Goal: Task Accomplishment & Management: Manage account settings

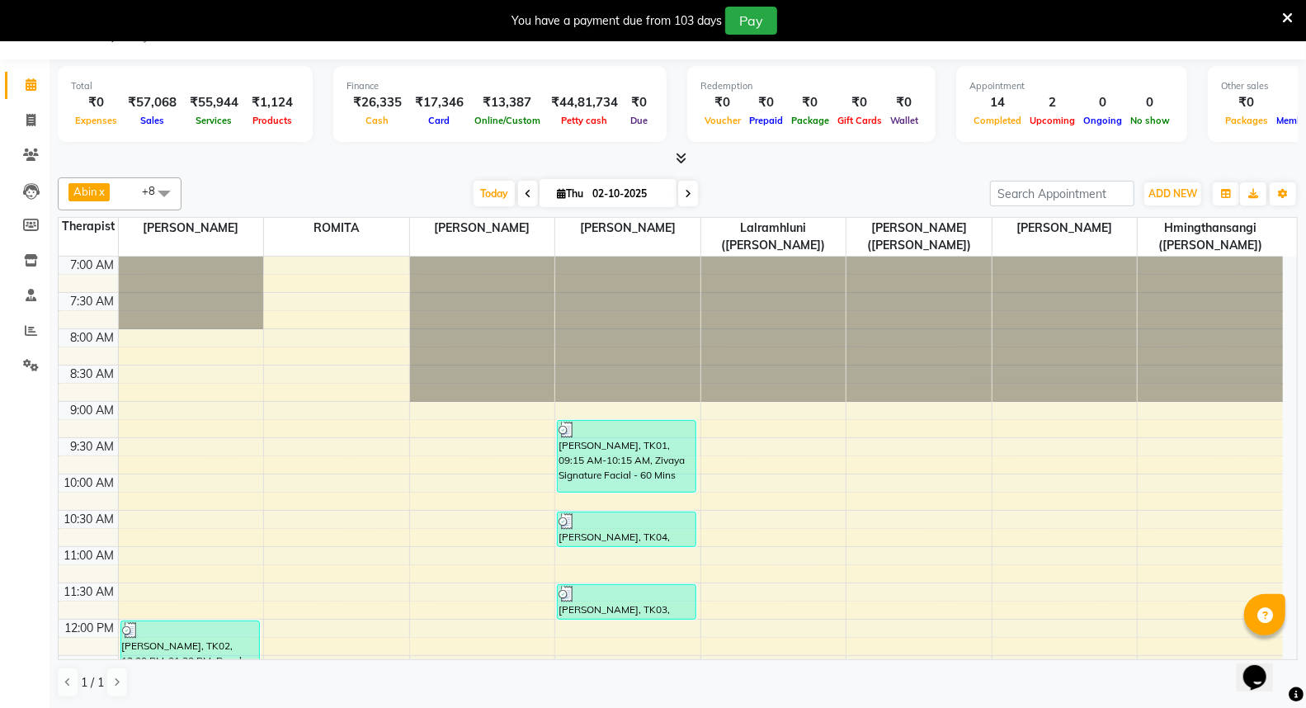
scroll to position [825, 0]
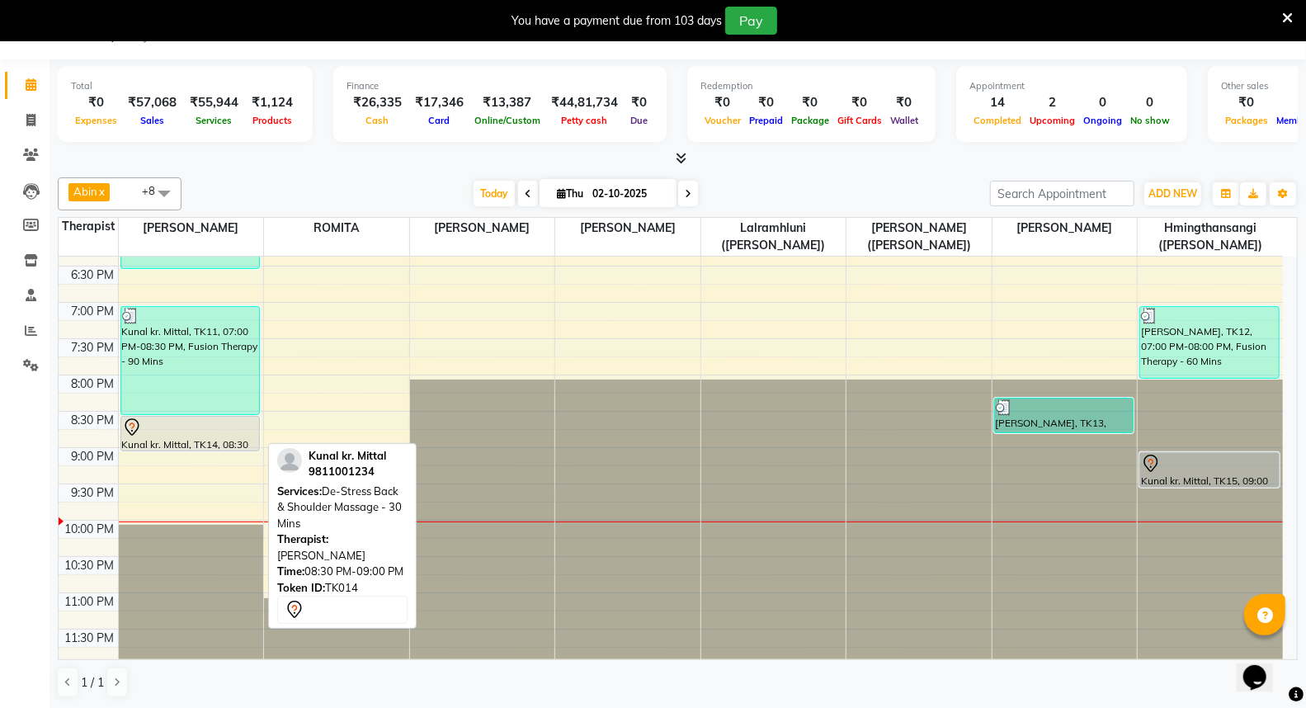
click at [176, 422] on div at bounding box center [190, 428] width 136 height 20
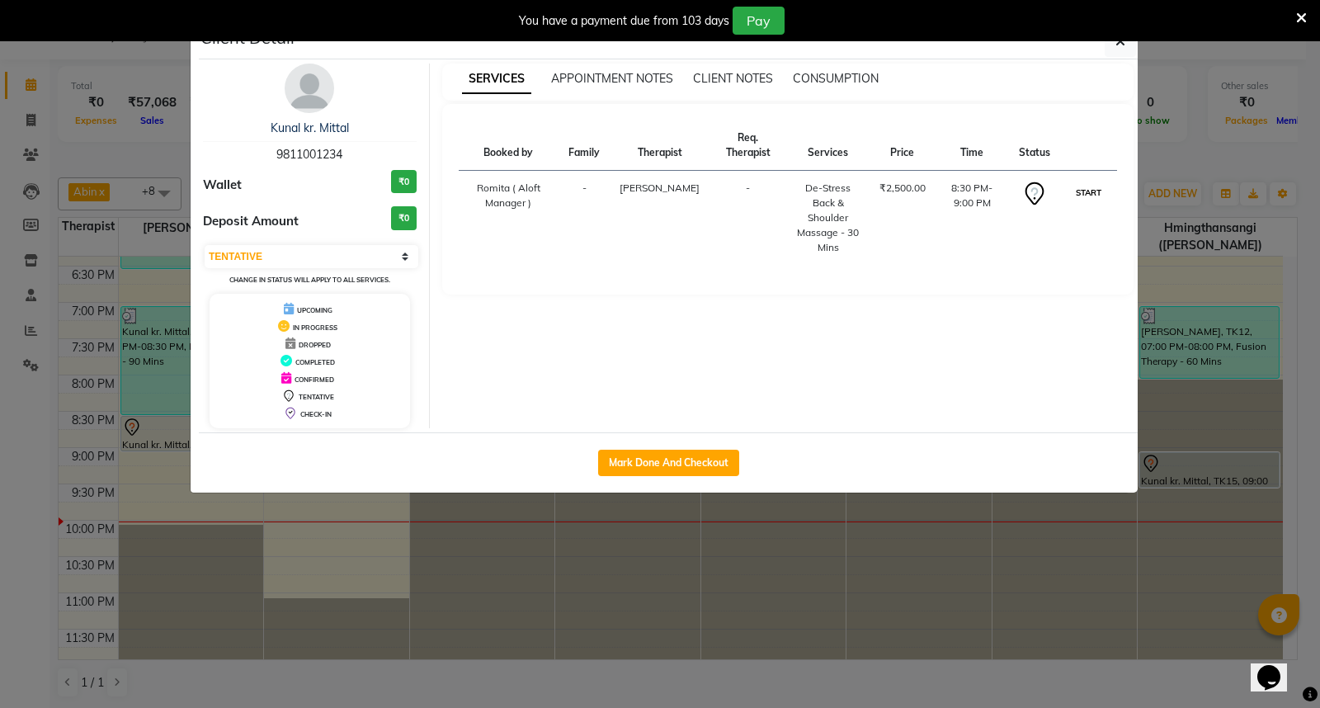
click at [1088, 191] on button "START" at bounding box center [1089, 192] width 34 height 21
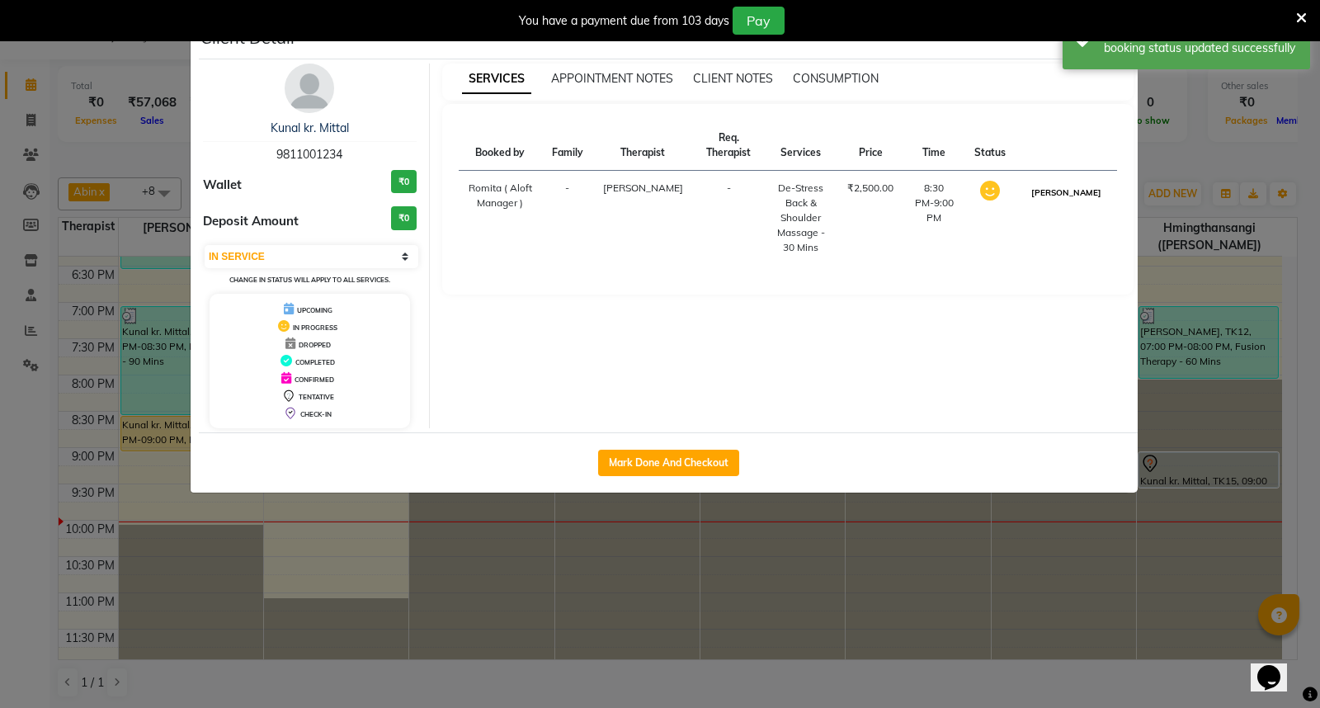
click at [1073, 203] on button "[PERSON_NAME]" at bounding box center [1066, 192] width 78 height 21
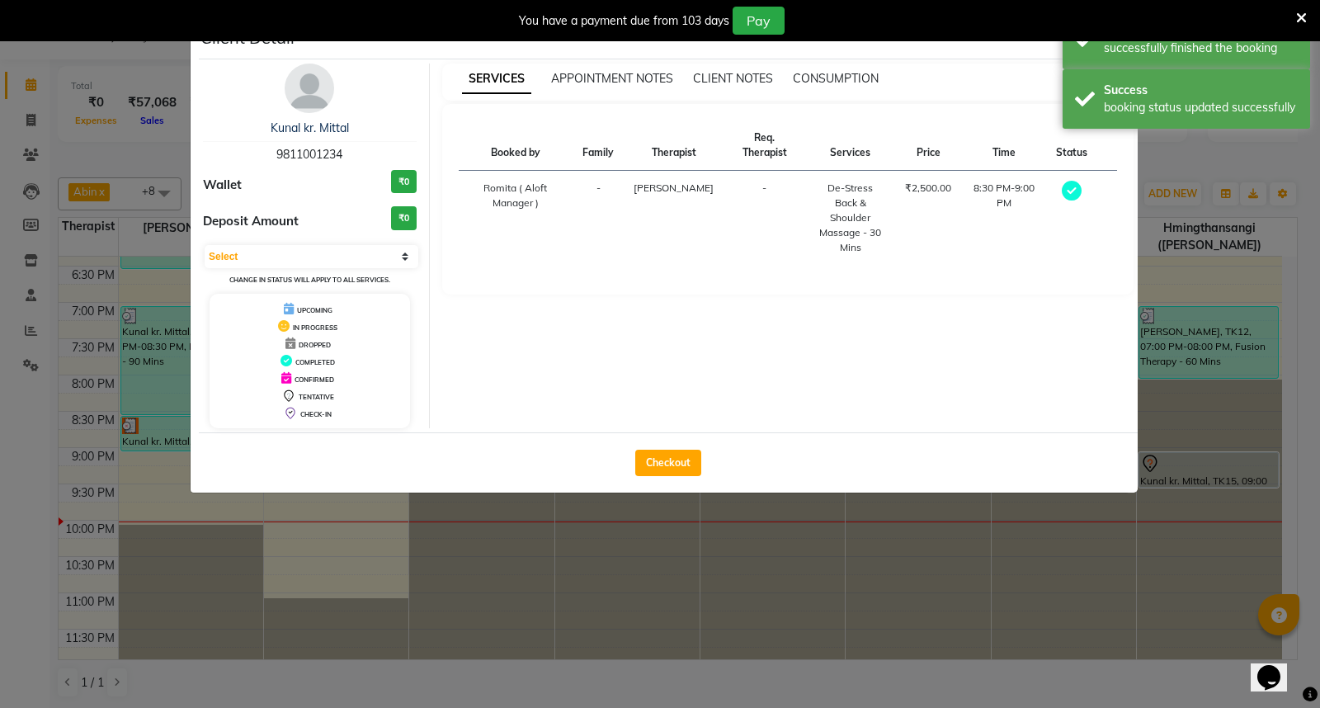
select select "3"
click at [657, 464] on button "Checkout" at bounding box center [668, 463] width 66 height 26
select select "6403"
select select "service"
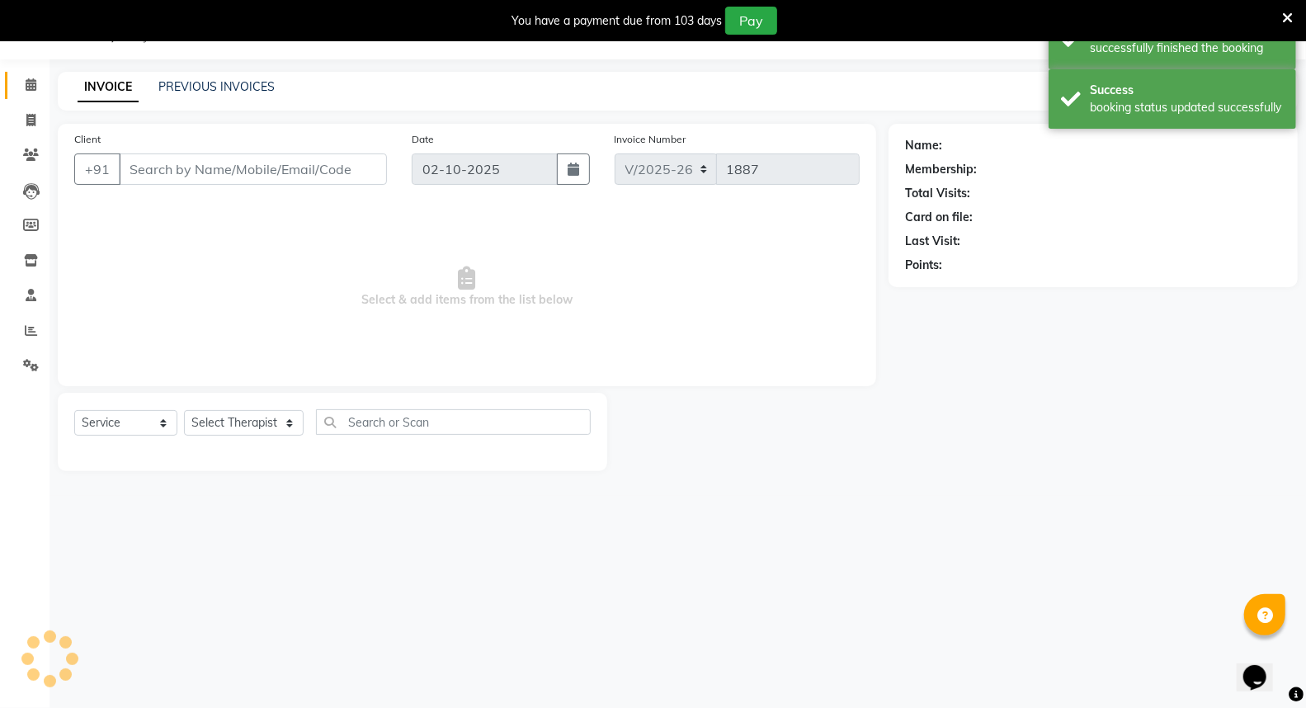
type input "9811001234"
select select "48454"
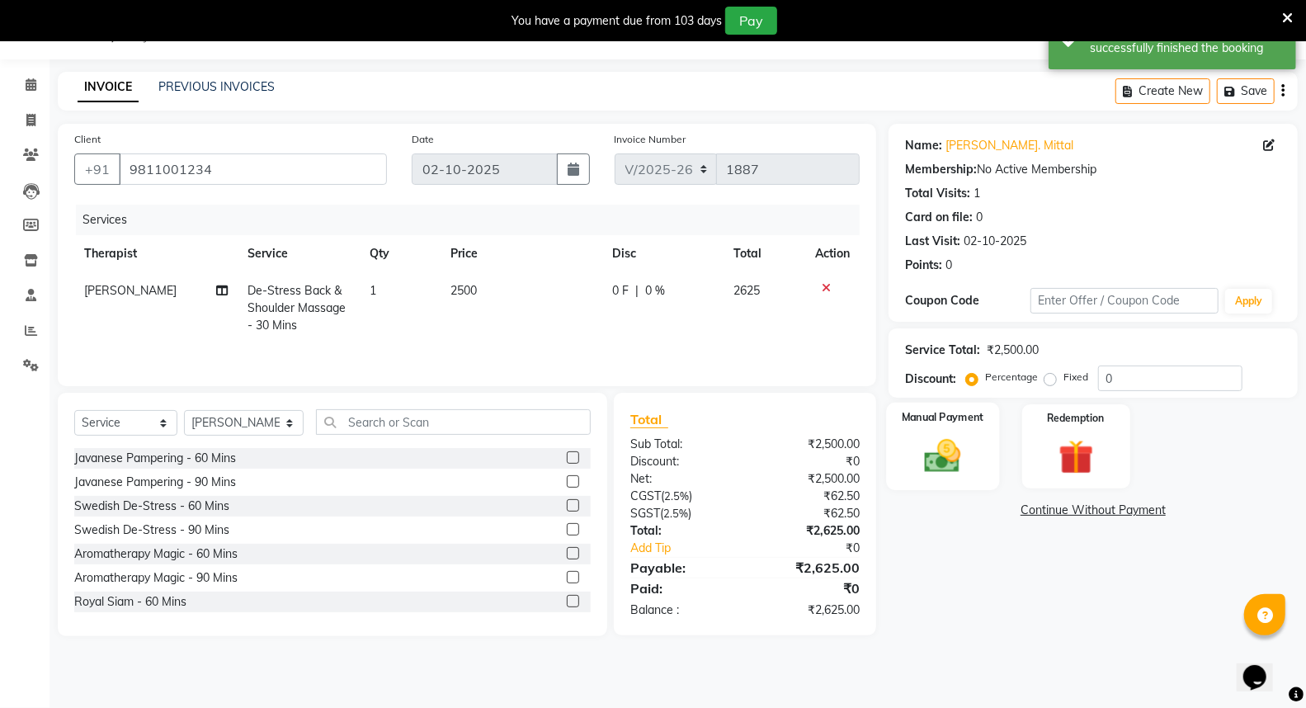
click at [954, 442] on img at bounding box center [943, 456] width 59 height 42
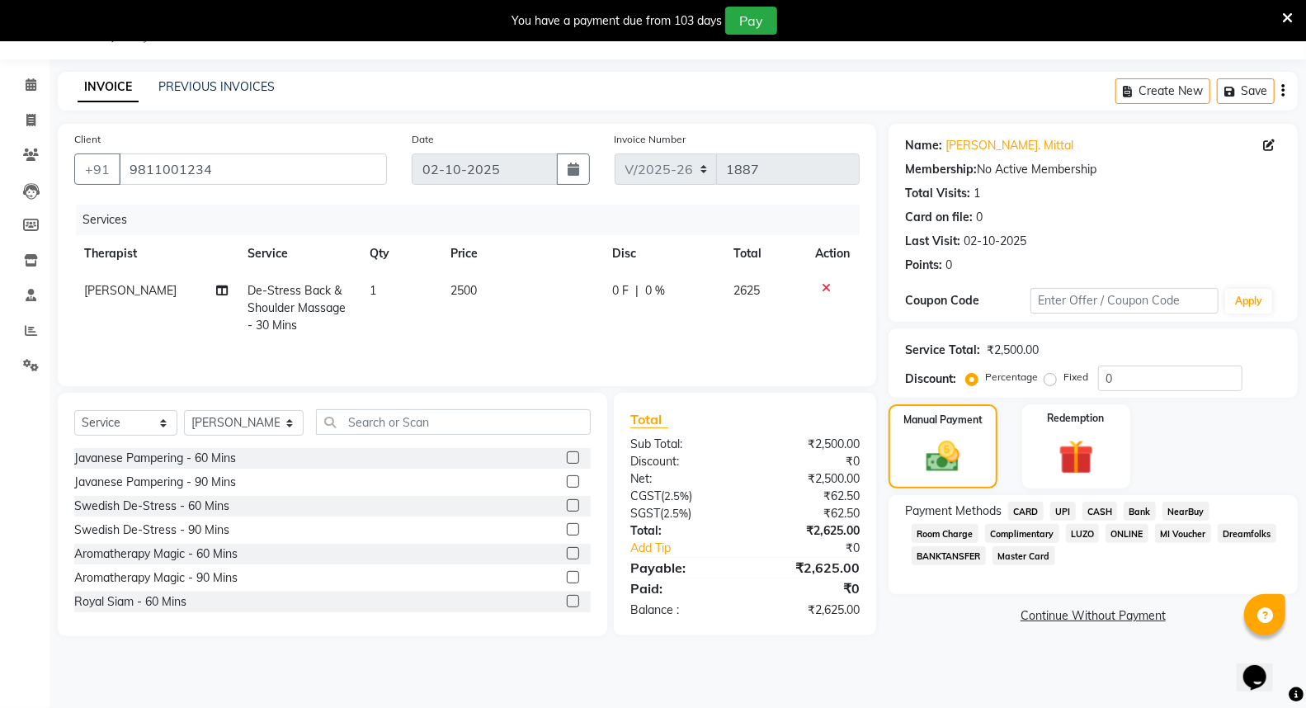
click at [1020, 503] on span "CARD" at bounding box center [1025, 511] width 35 height 19
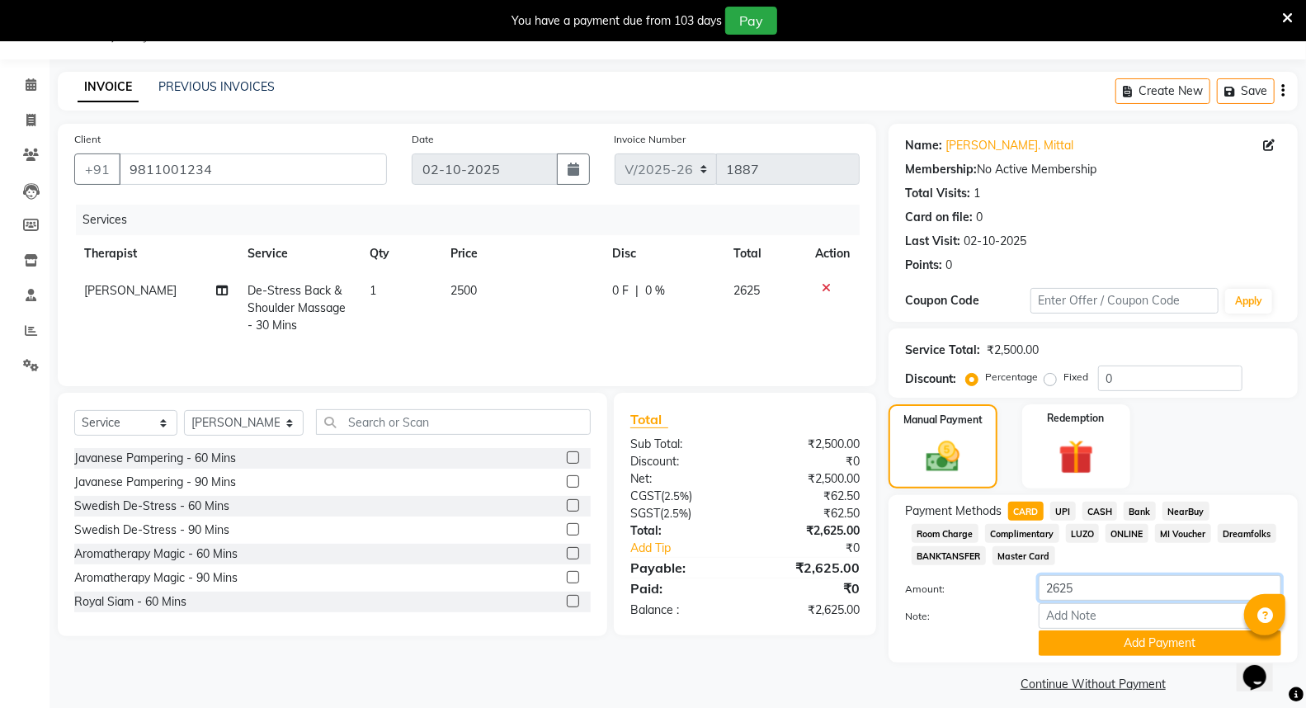
click at [1092, 594] on input "2625" at bounding box center [1160, 588] width 243 height 26
type input "2"
type input "2008"
click at [1088, 621] on input "Note:" at bounding box center [1160, 616] width 243 height 26
type input "C"
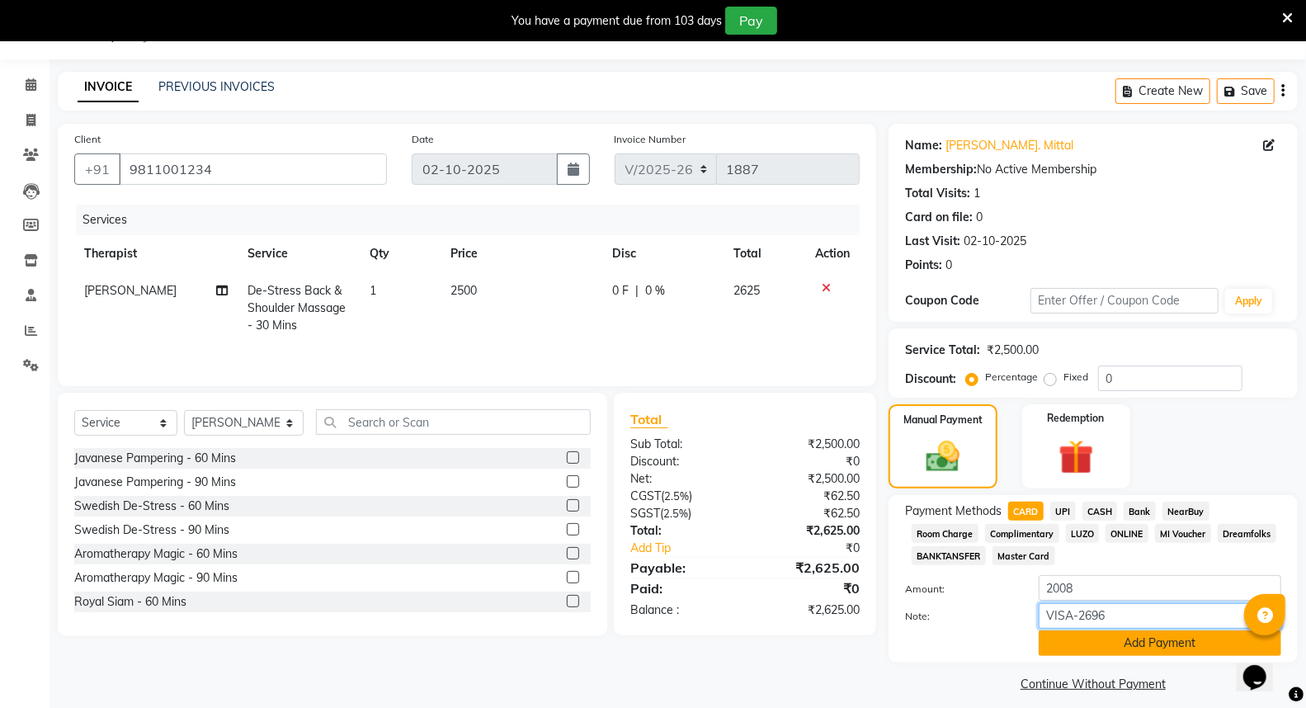
type input "VISA-2696"
click at [1116, 644] on button "Add Payment" at bounding box center [1160, 643] width 243 height 26
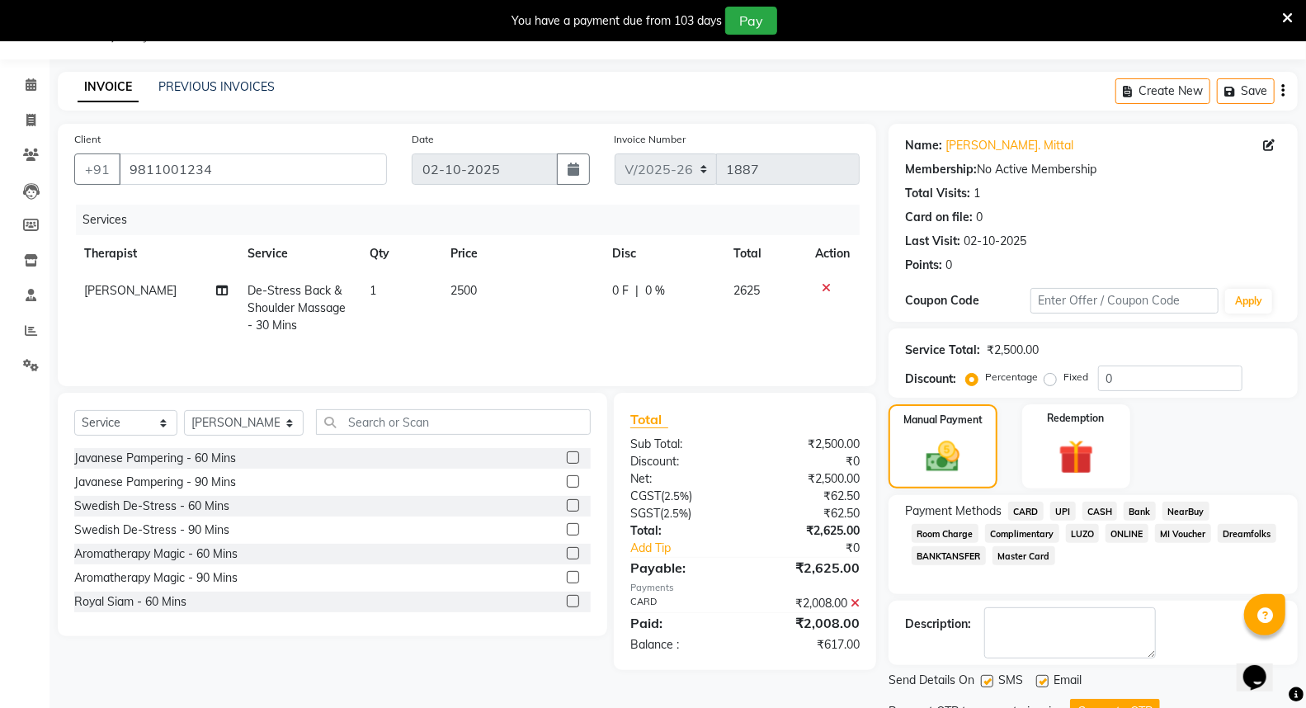
scroll to position [111, 0]
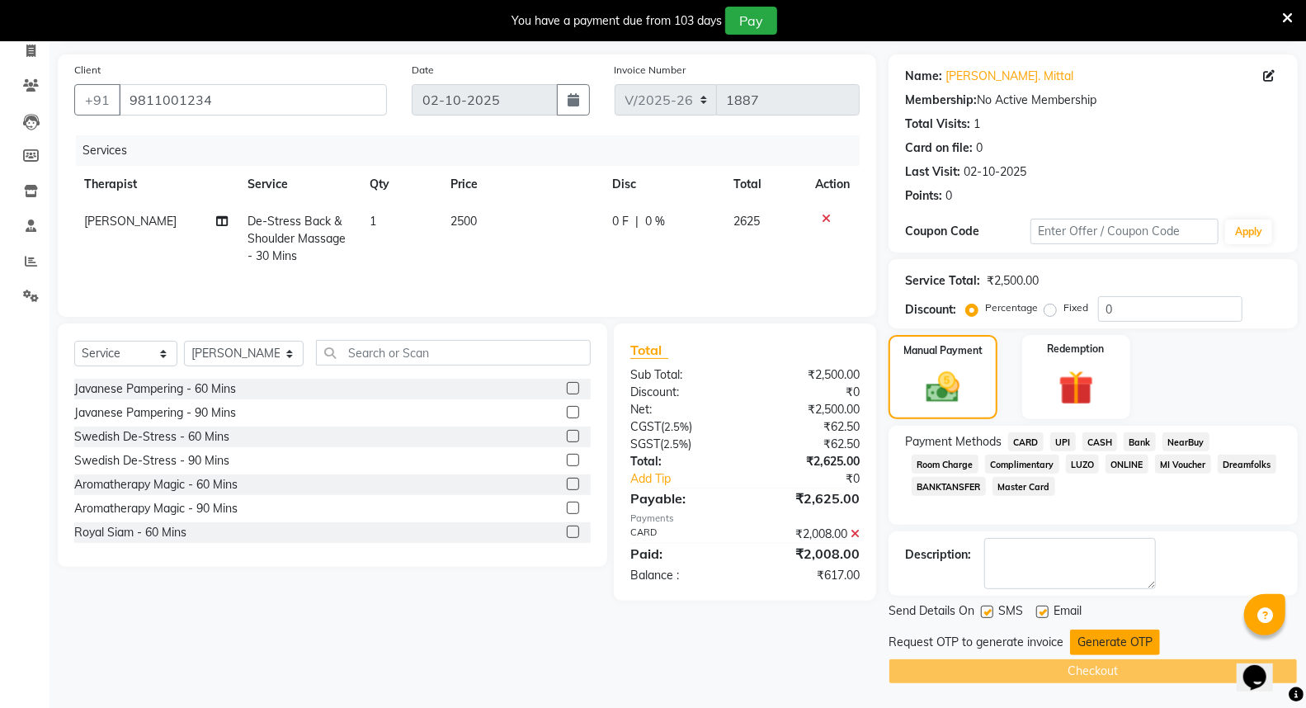
click at [1102, 636] on button "Generate OTP" at bounding box center [1115, 643] width 90 height 26
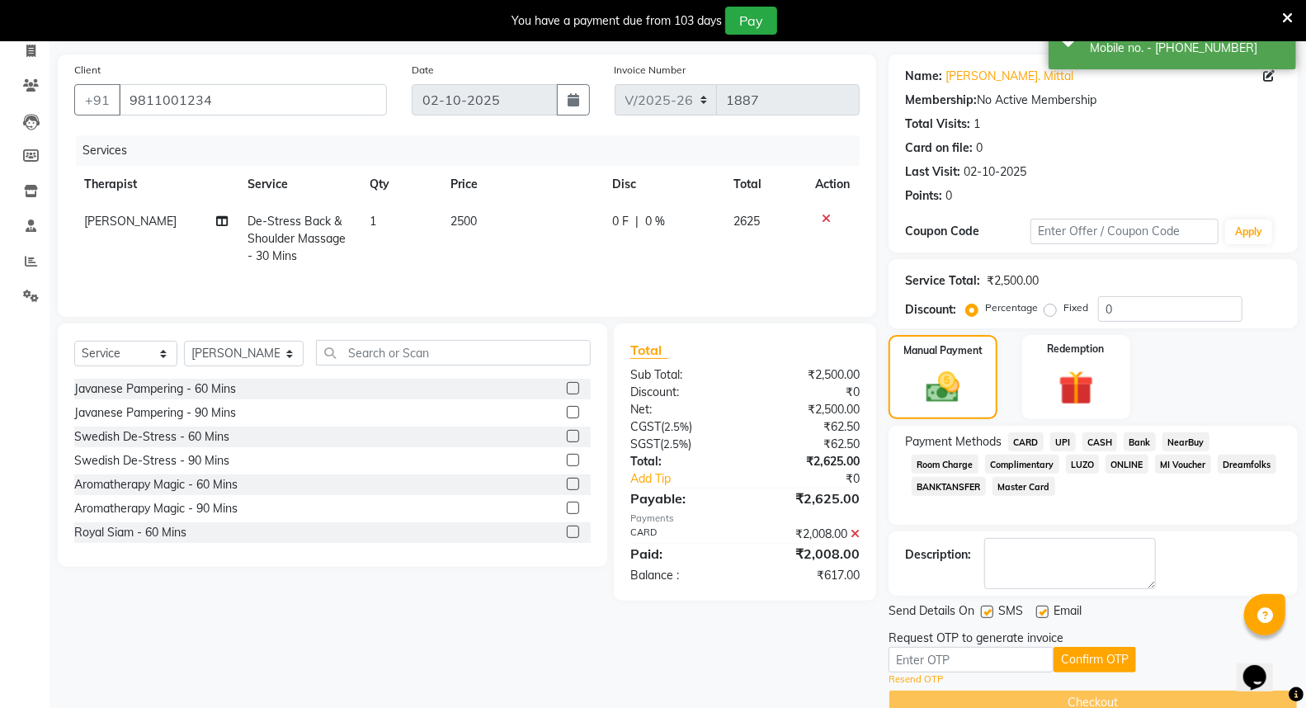
scroll to position [142, 0]
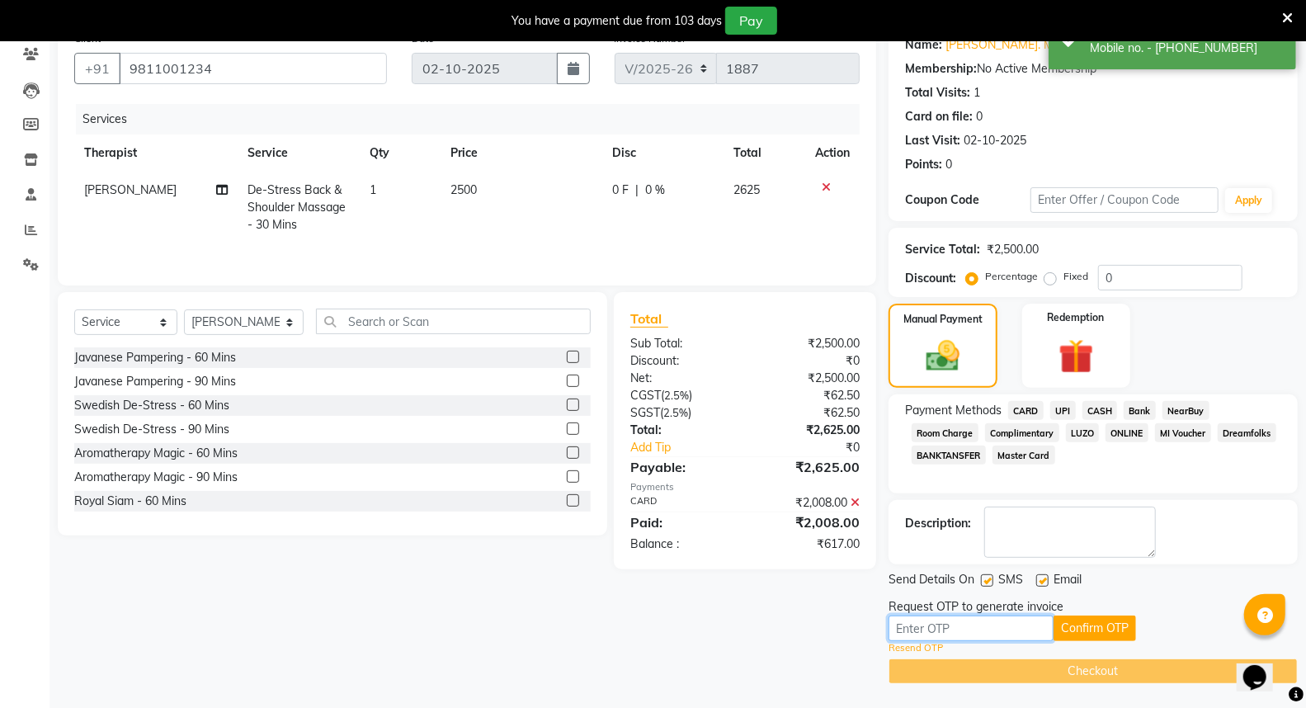
click at [975, 632] on input "text" at bounding box center [971, 629] width 165 height 26
type input "6203"
click at [1060, 626] on button "Confirm OTP" at bounding box center [1095, 629] width 83 height 26
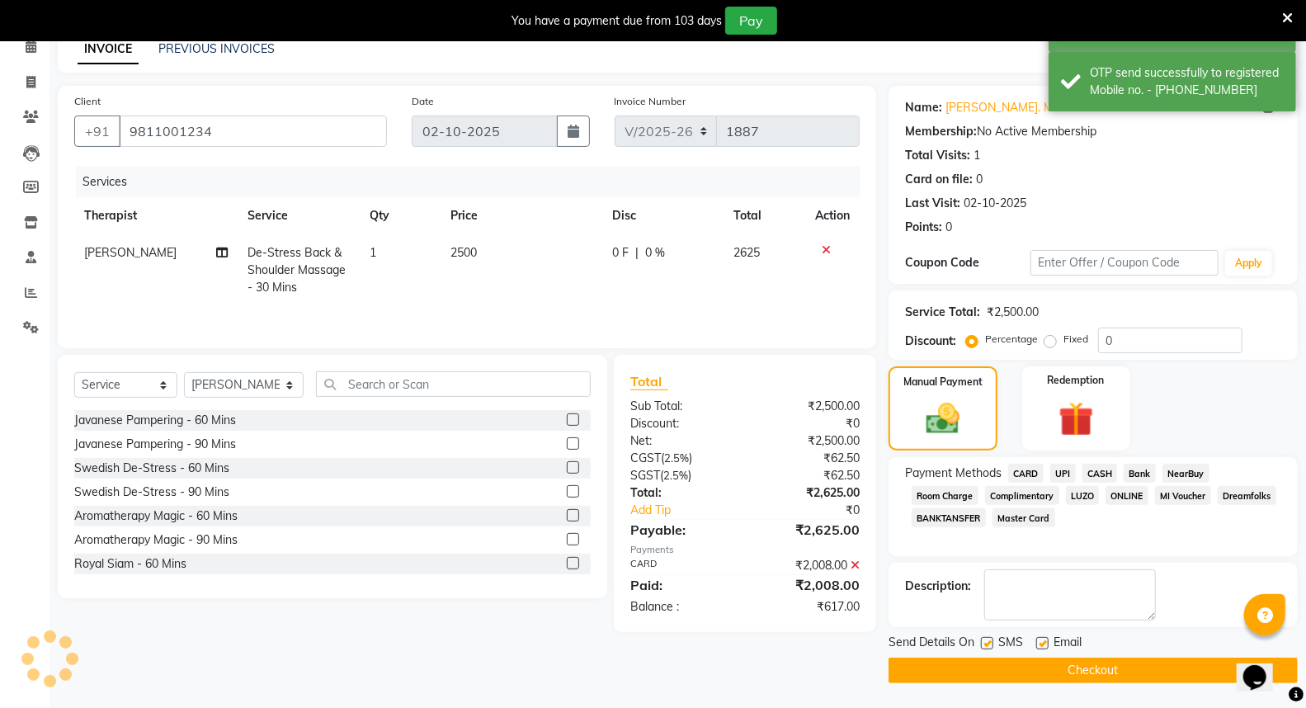
scroll to position [78, 0]
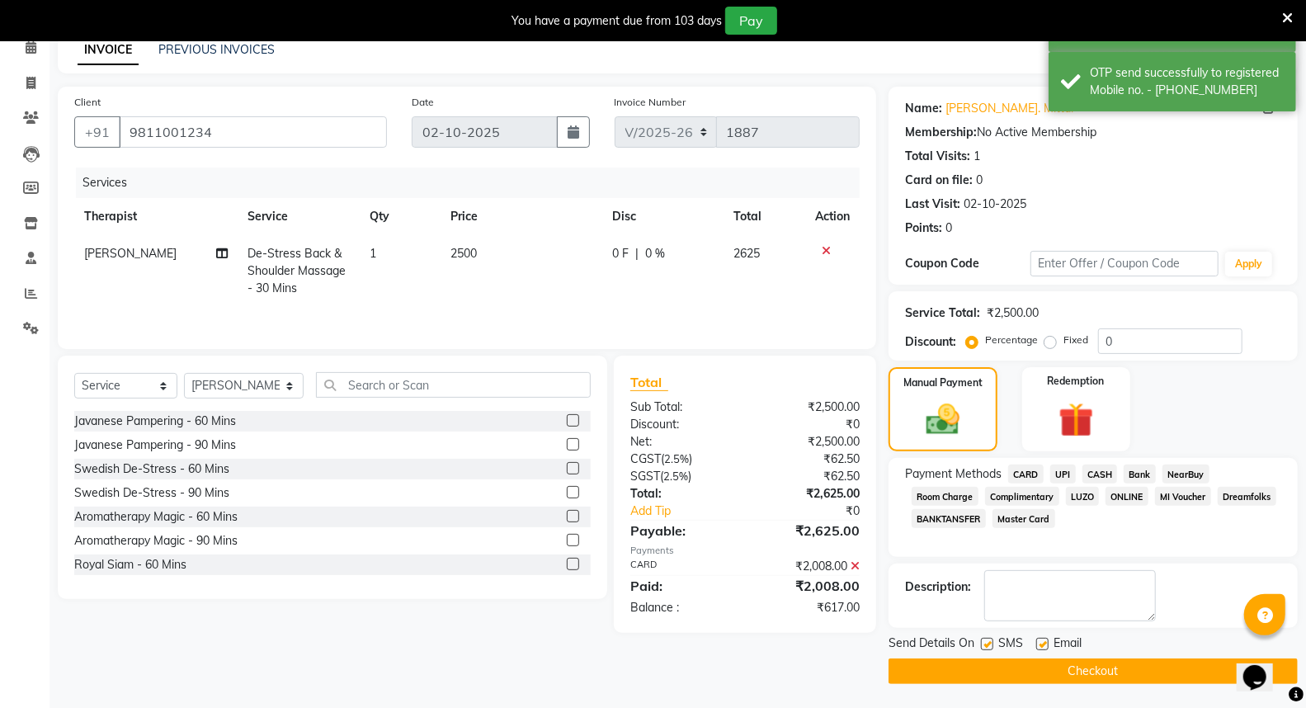
click at [1065, 661] on button "Checkout" at bounding box center [1093, 672] width 409 height 26
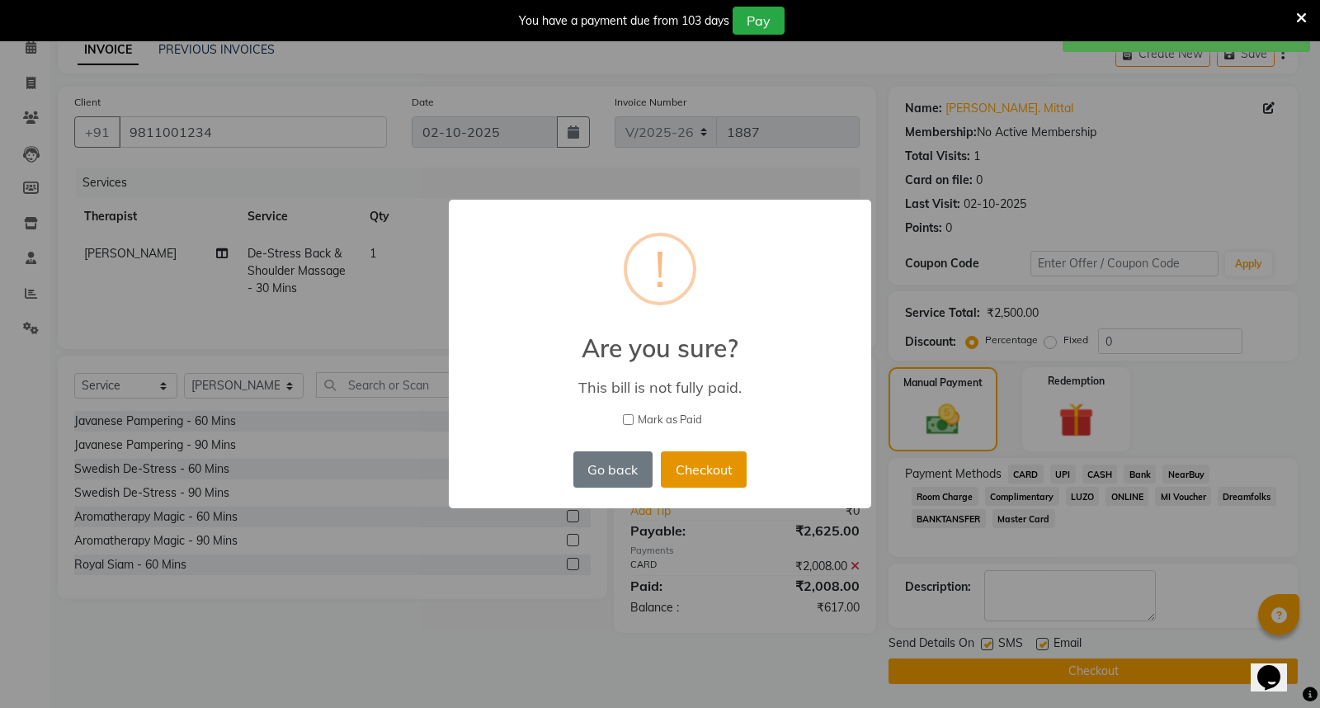
click at [706, 470] on button "Checkout" at bounding box center [704, 469] width 86 height 36
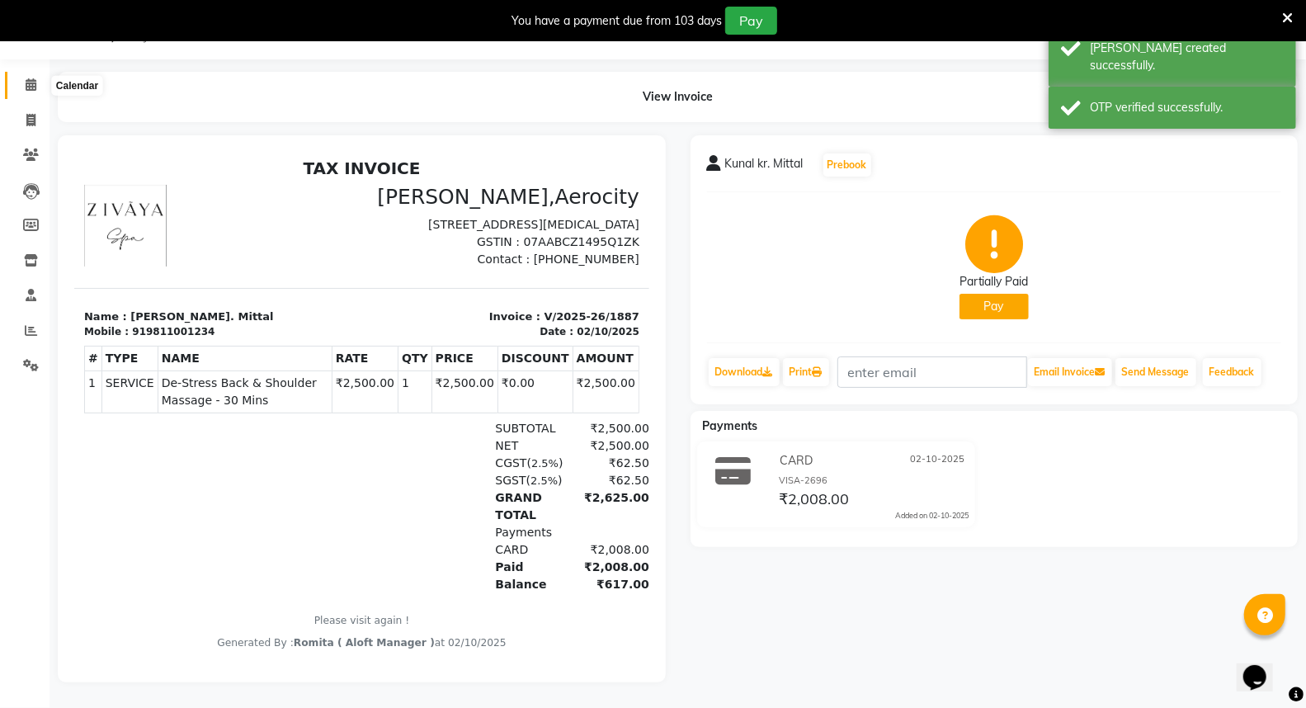
click at [30, 78] on icon at bounding box center [31, 84] width 11 height 12
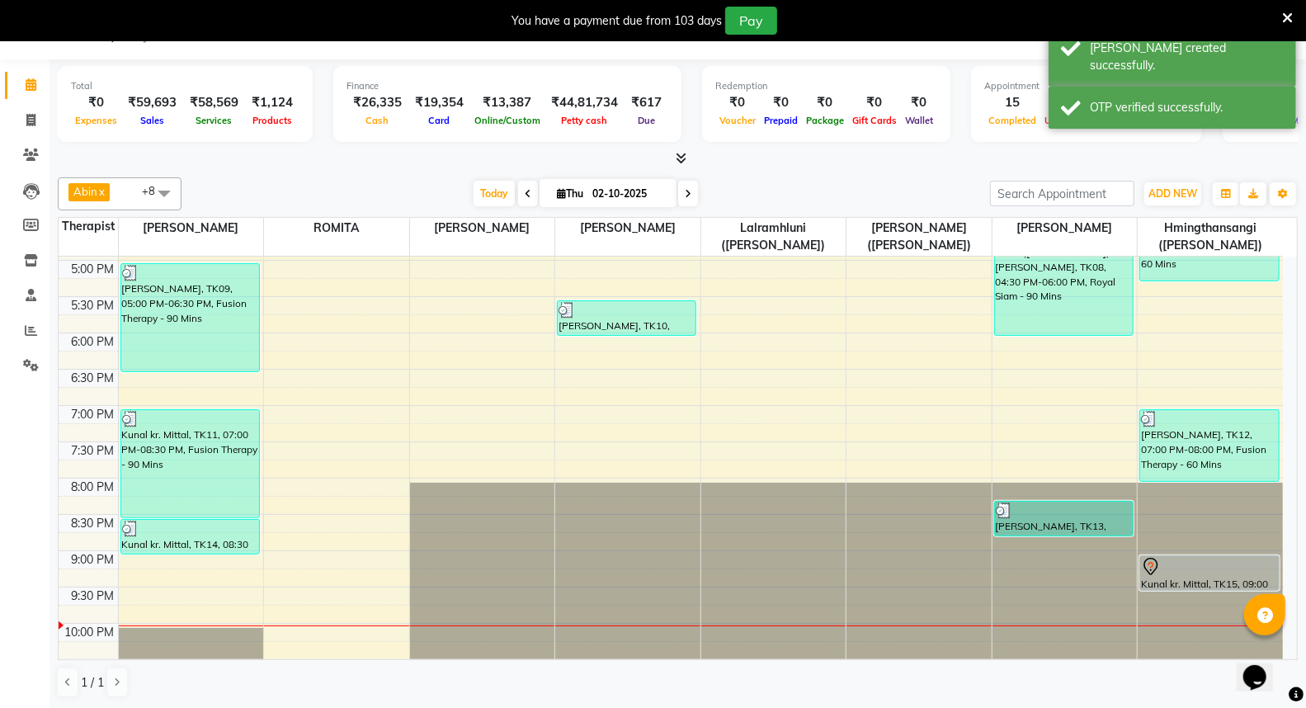
scroll to position [837, 0]
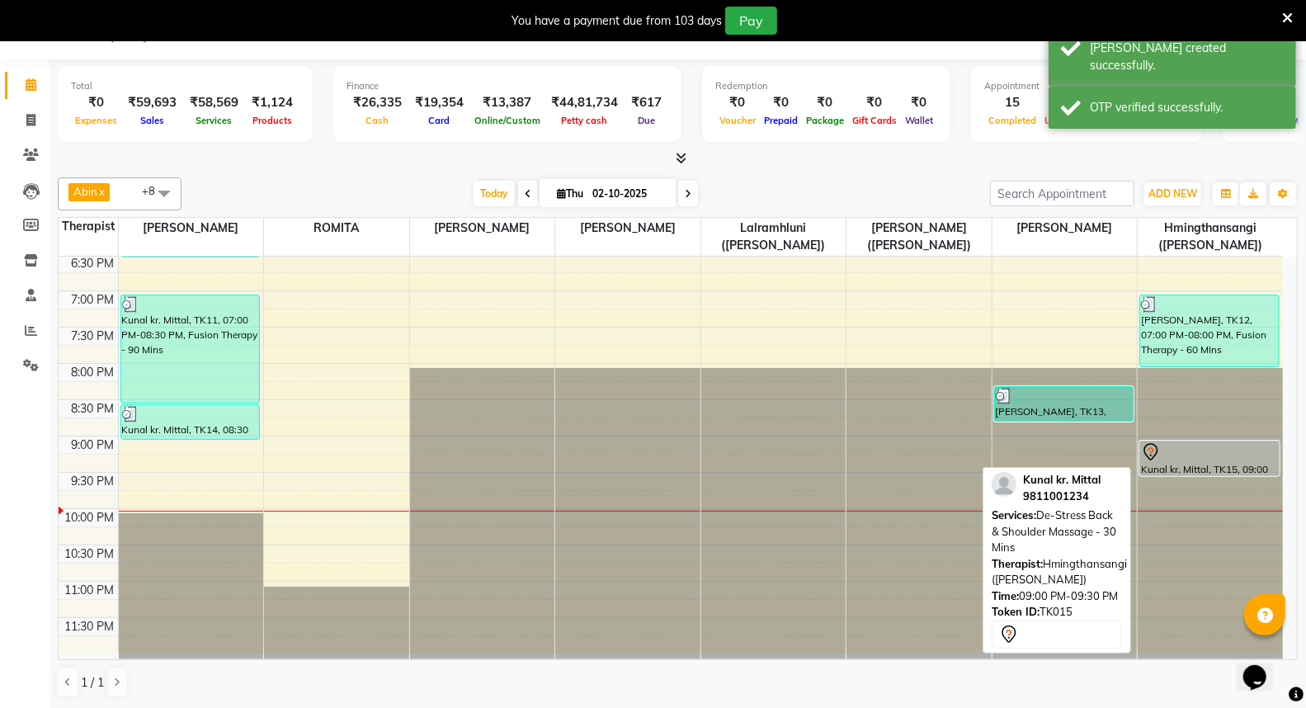
click at [1184, 446] on div at bounding box center [1209, 452] width 137 height 20
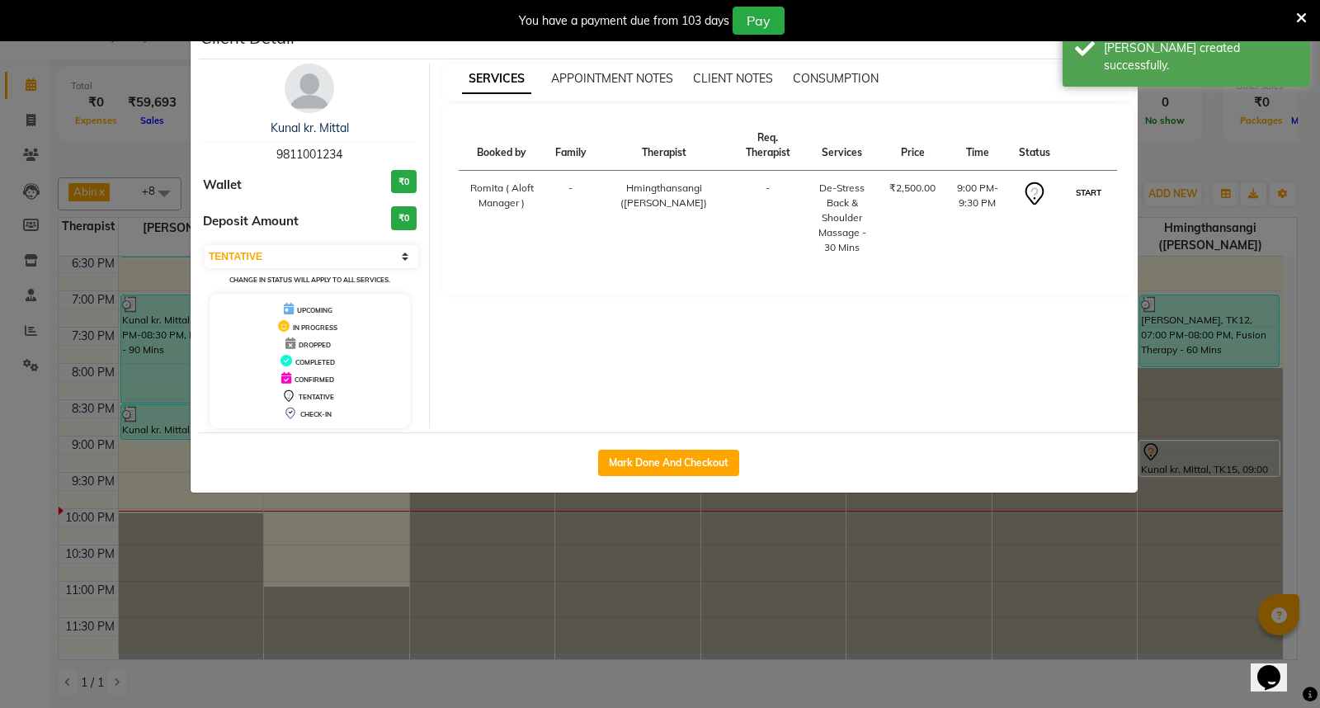
click at [1085, 191] on button "START" at bounding box center [1089, 192] width 34 height 21
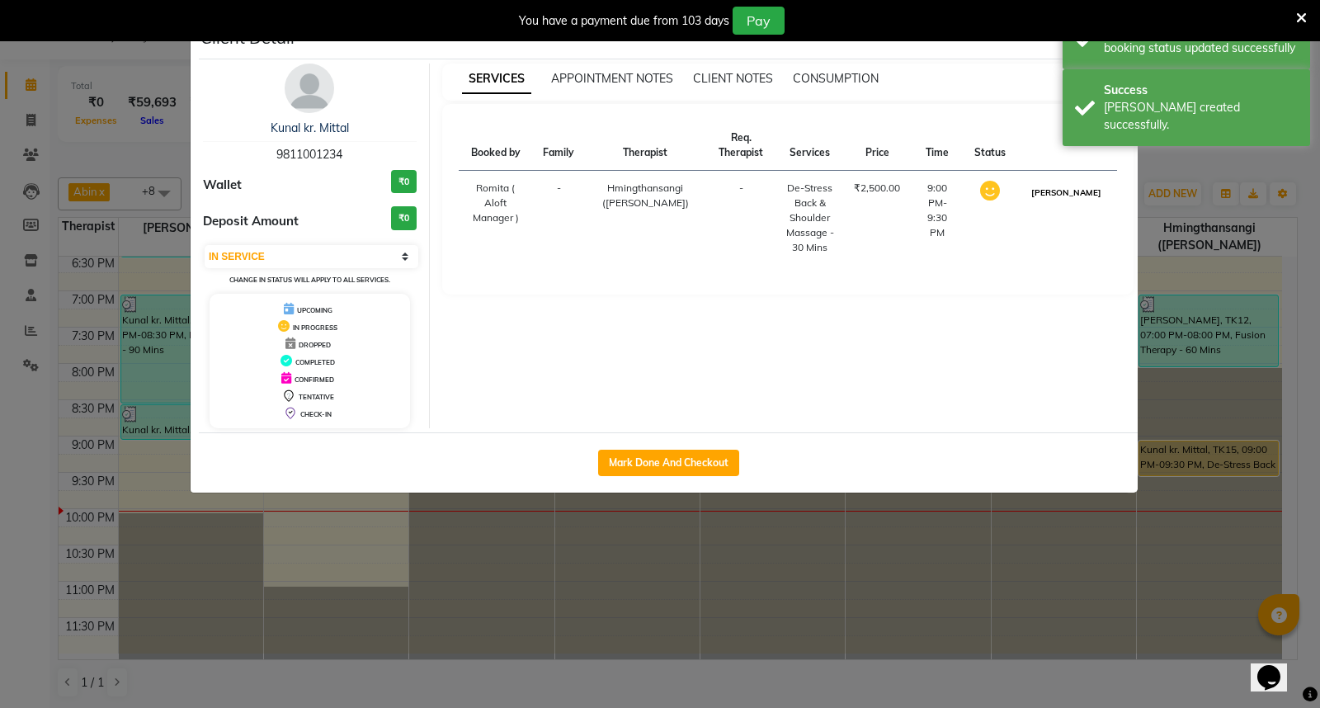
click at [1078, 195] on button "[PERSON_NAME]" at bounding box center [1066, 192] width 78 height 21
select select "3"
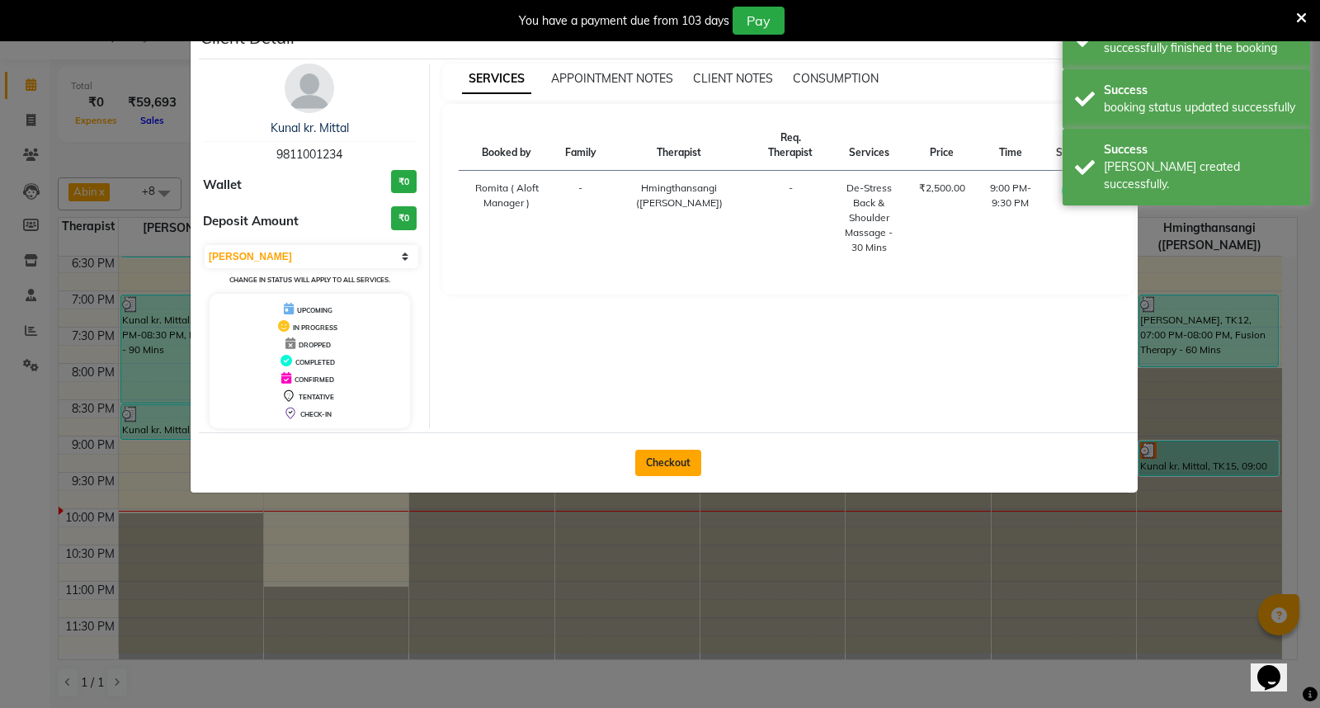
click at [654, 460] on button "Checkout" at bounding box center [668, 463] width 66 height 26
select select "6403"
select select "service"
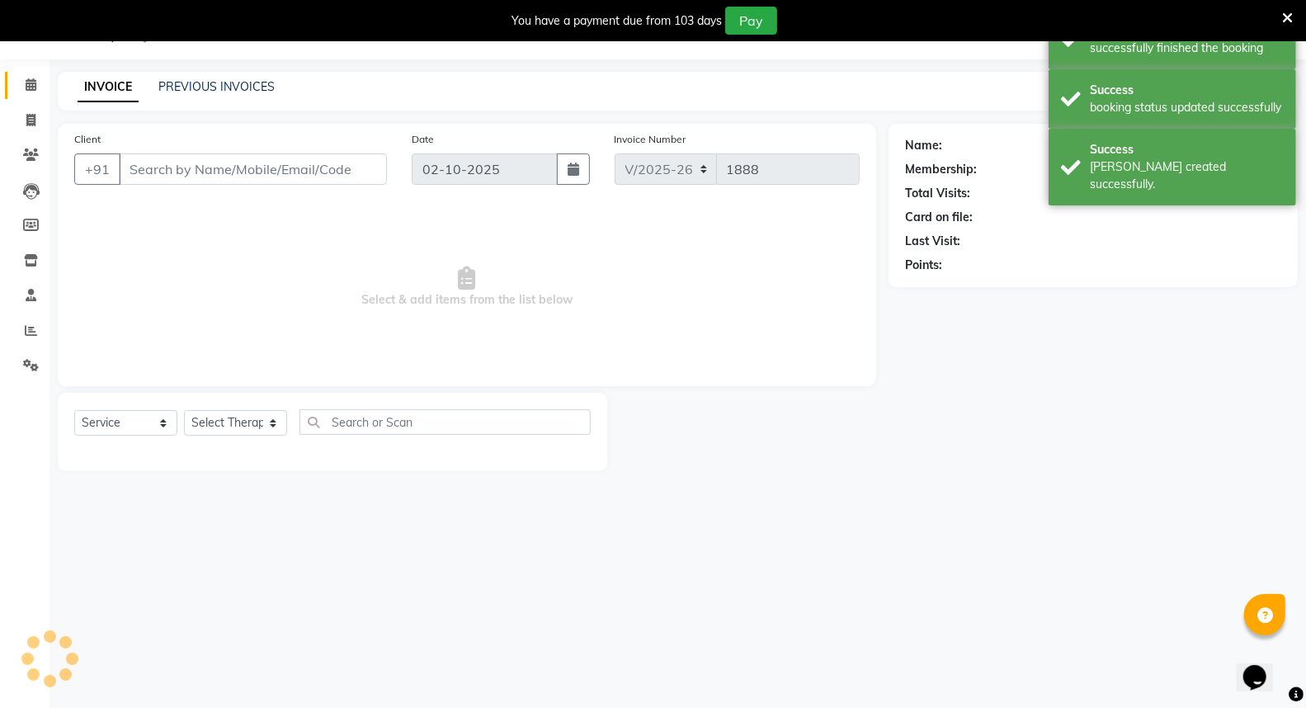
type input "9811001234"
select select "48462"
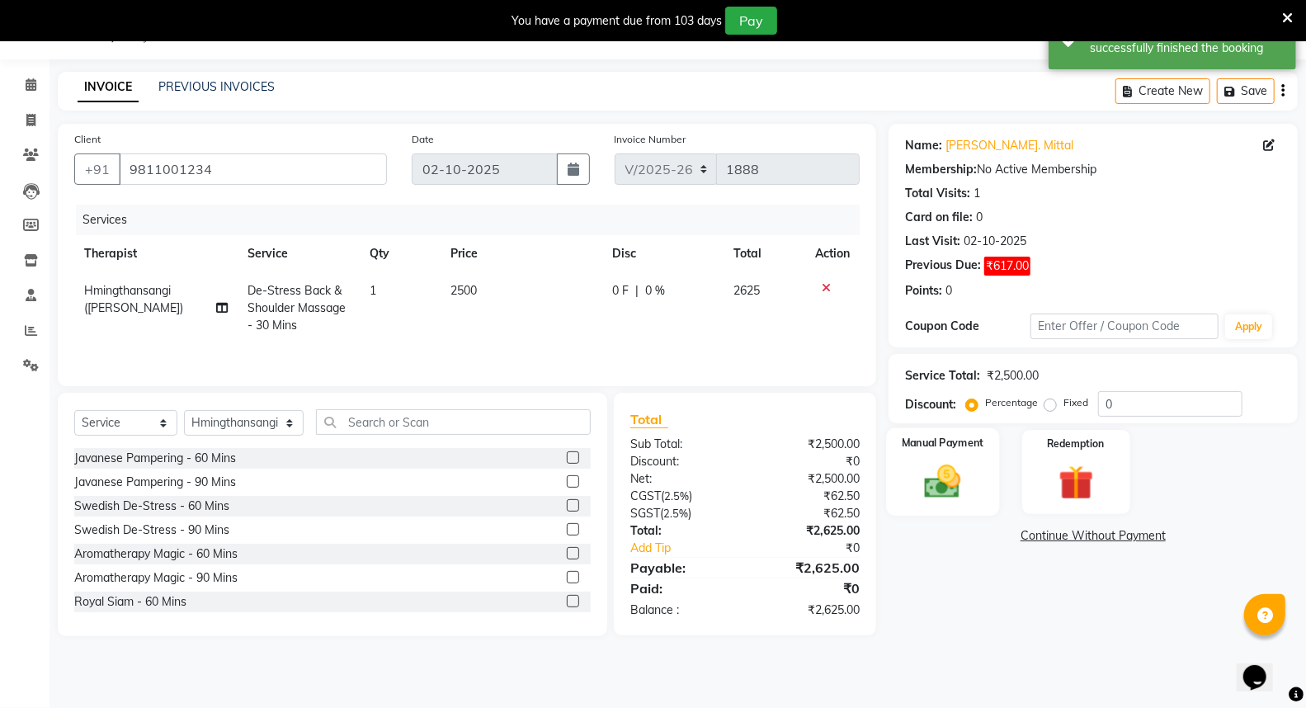
click at [944, 464] on img at bounding box center [943, 481] width 59 height 42
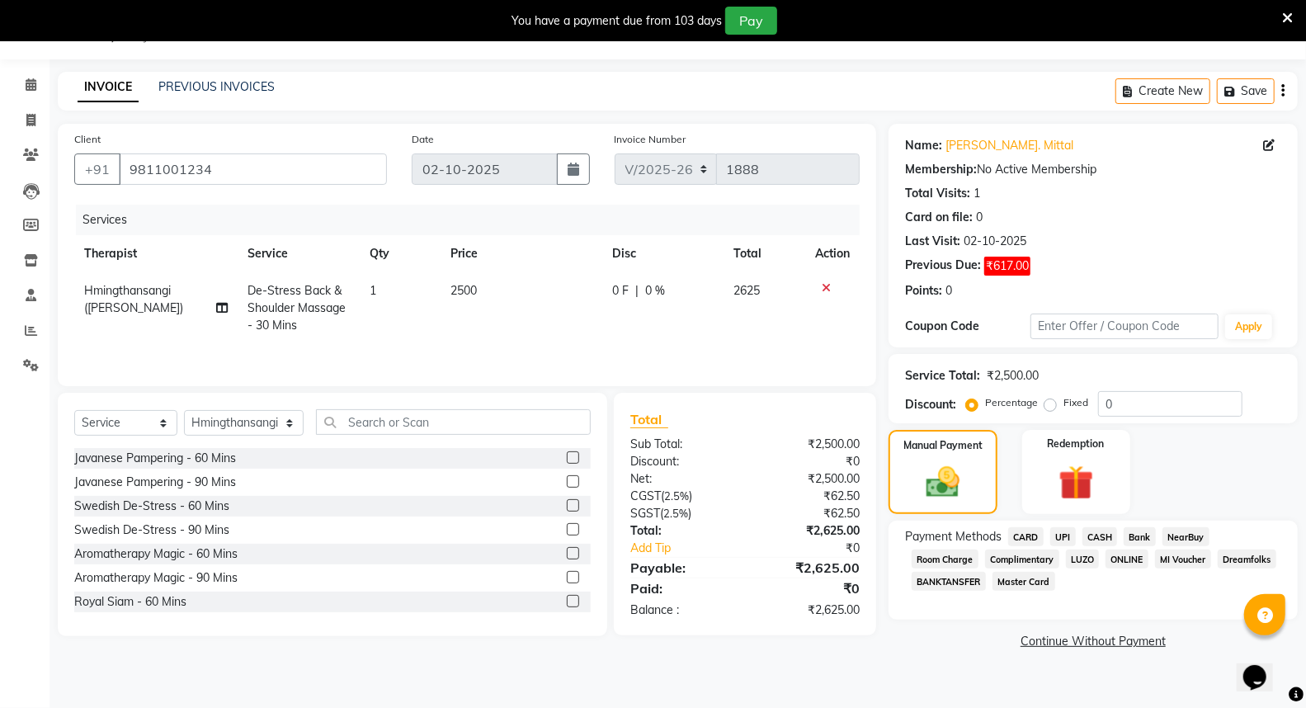
click at [1035, 536] on span "CARD" at bounding box center [1025, 536] width 35 height 19
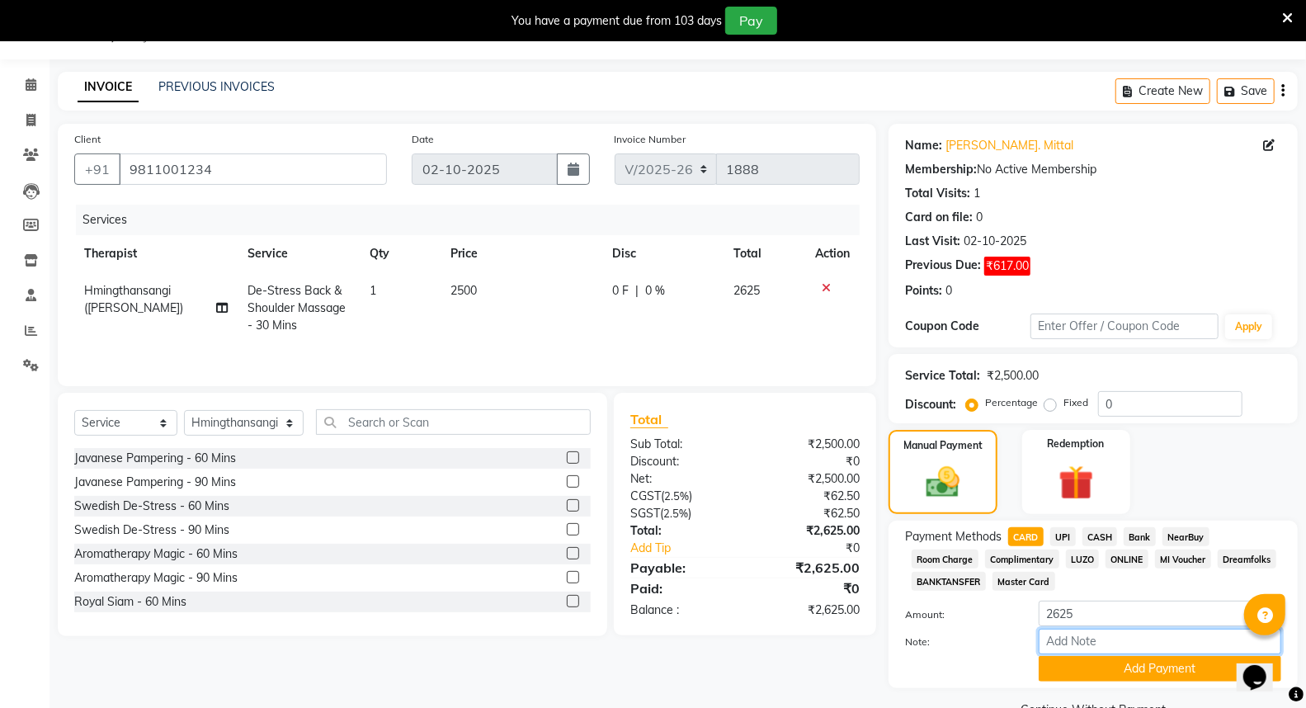
click at [1082, 640] on input "Note:" at bounding box center [1160, 642] width 243 height 26
click at [1083, 614] on input "2625" at bounding box center [1160, 614] width 243 height 26
type input "2"
type input "2008"
click at [1079, 644] on input "Note:" at bounding box center [1160, 642] width 243 height 26
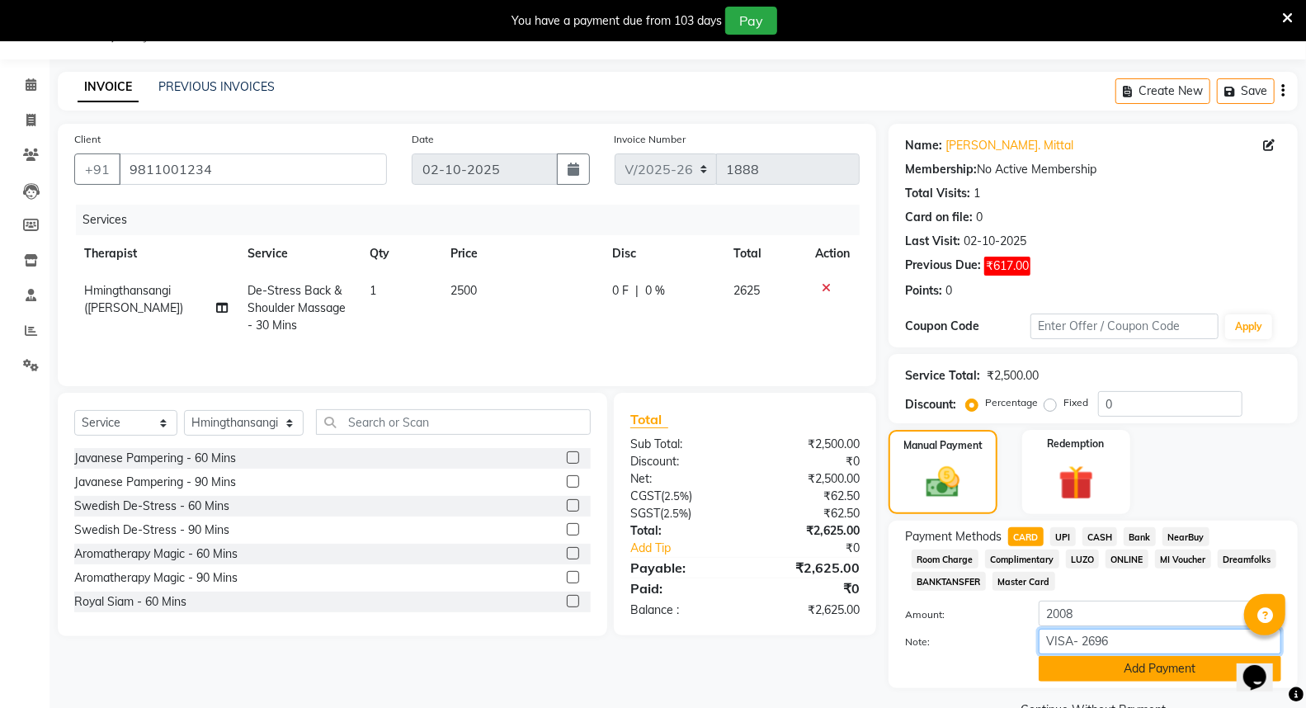
type input "VISA- 2696"
click at [1152, 663] on button "Add Payment" at bounding box center [1160, 669] width 243 height 26
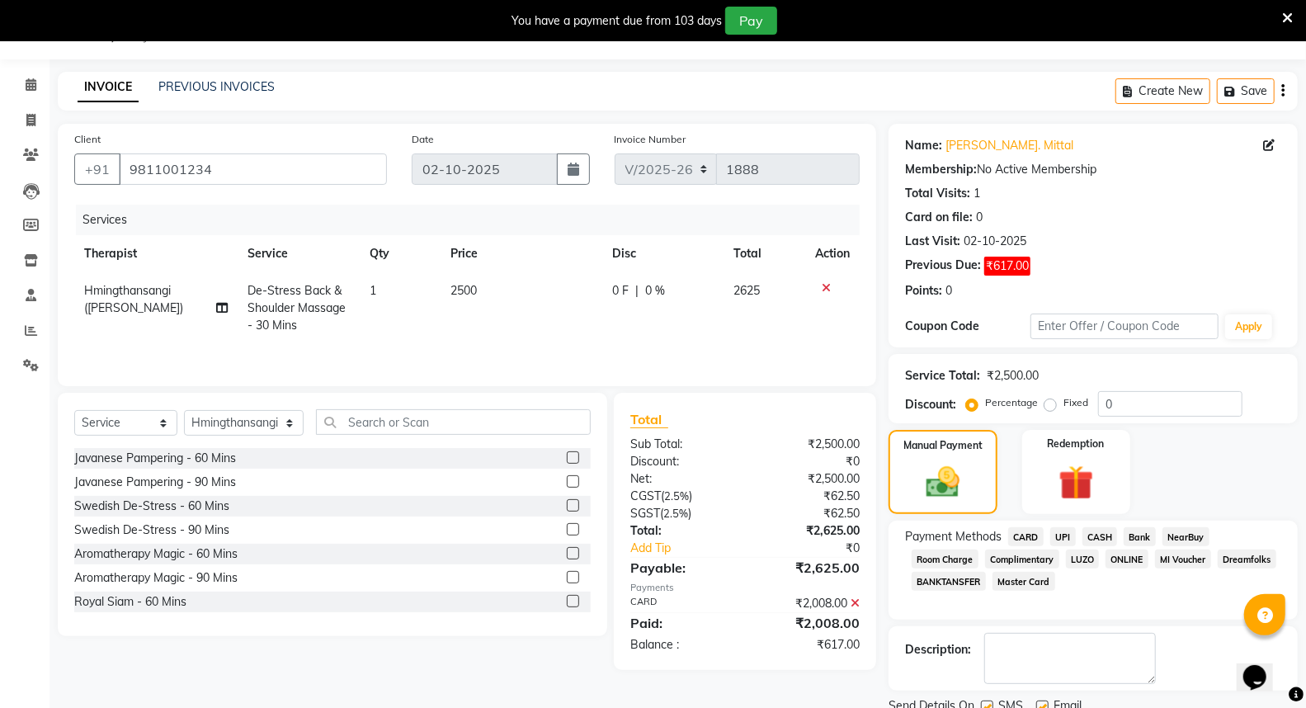
scroll to position [136, 0]
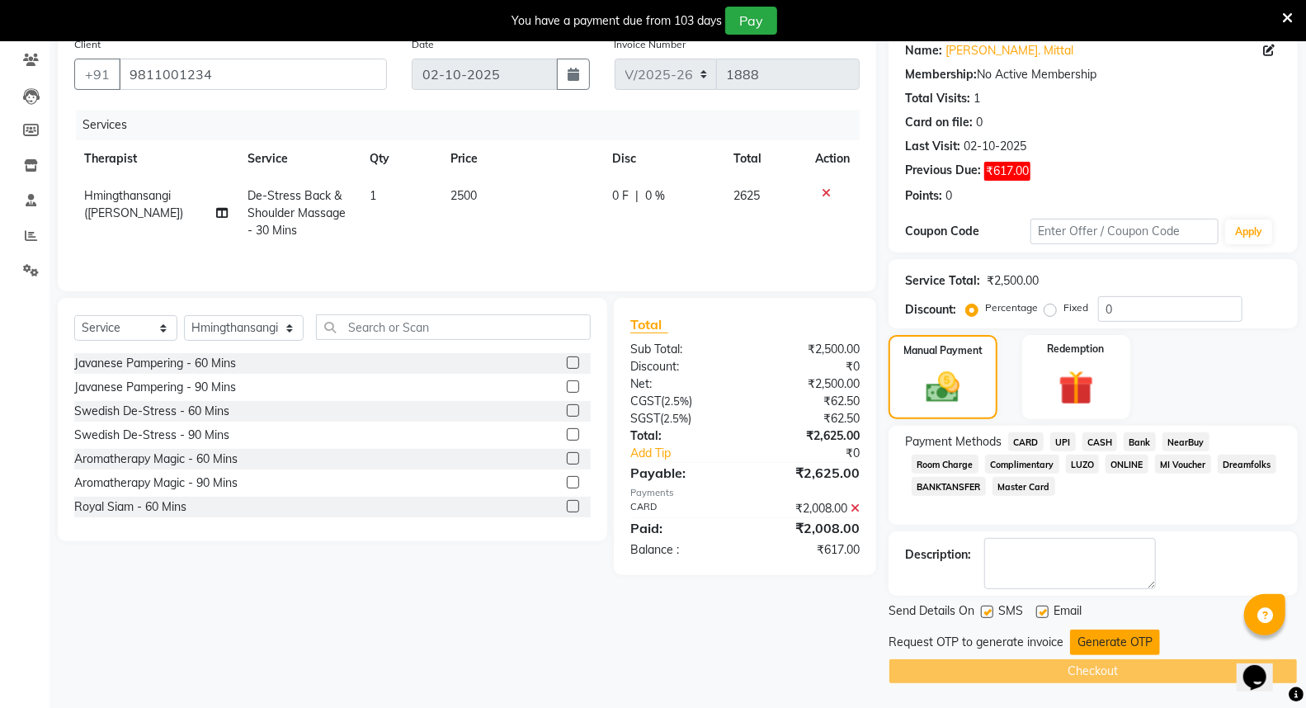
click at [1108, 636] on button "Generate OTP" at bounding box center [1115, 643] width 90 height 26
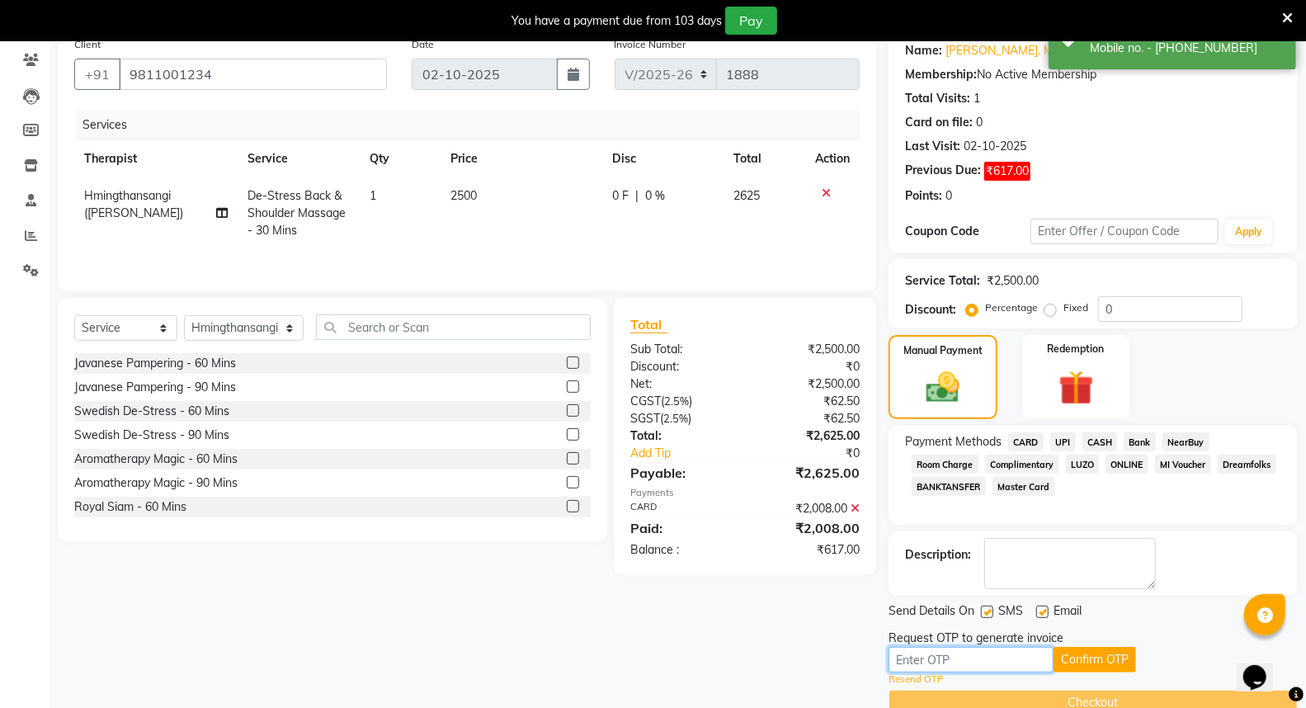
click at [987, 660] on input "text" at bounding box center [971, 660] width 165 height 26
type input "6203"
click at [1059, 657] on button "Confirm OTP" at bounding box center [1095, 660] width 83 height 26
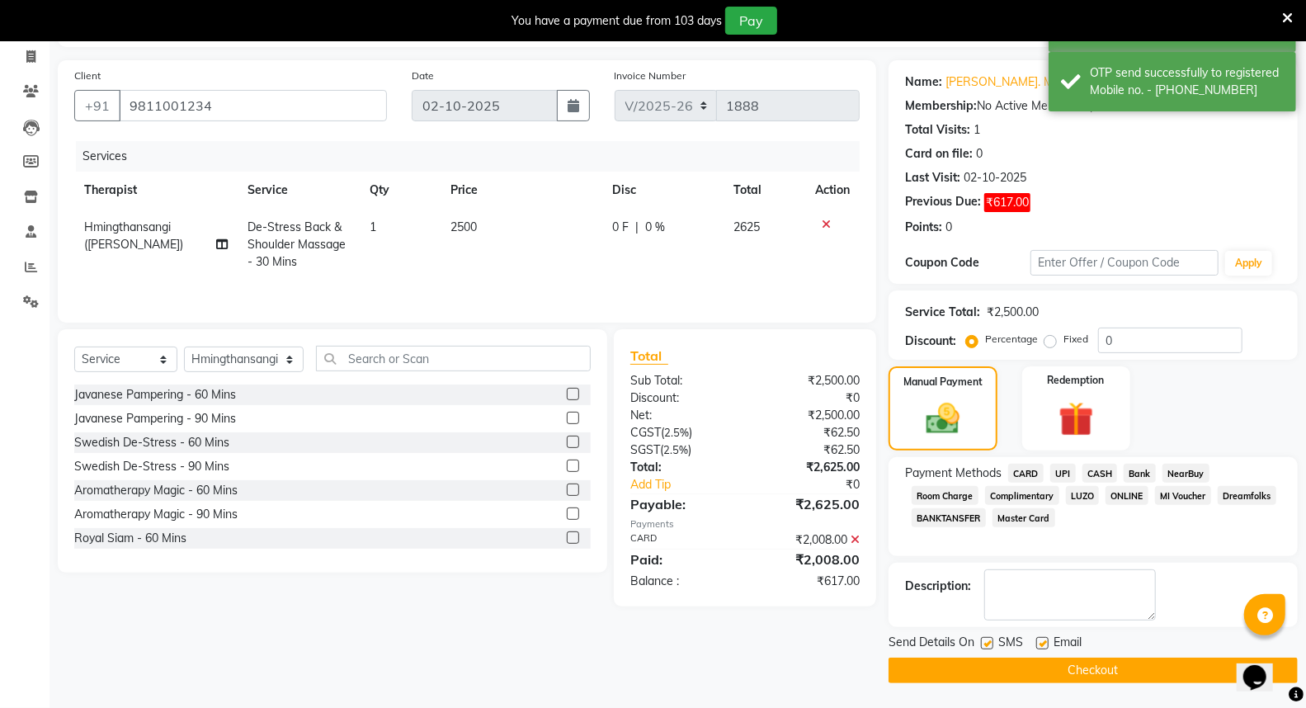
scroll to position [104, 0]
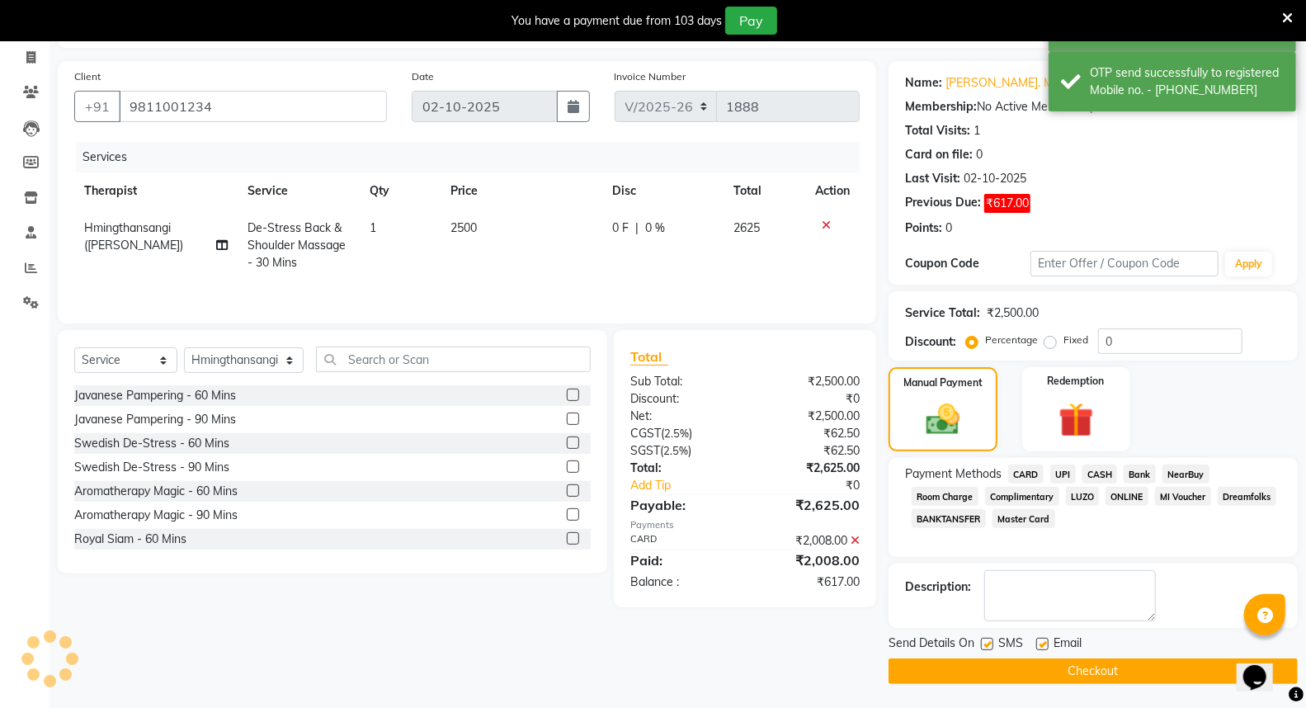
click at [1058, 667] on button "Checkout" at bounding box center [1093, 672] width 409 height 26
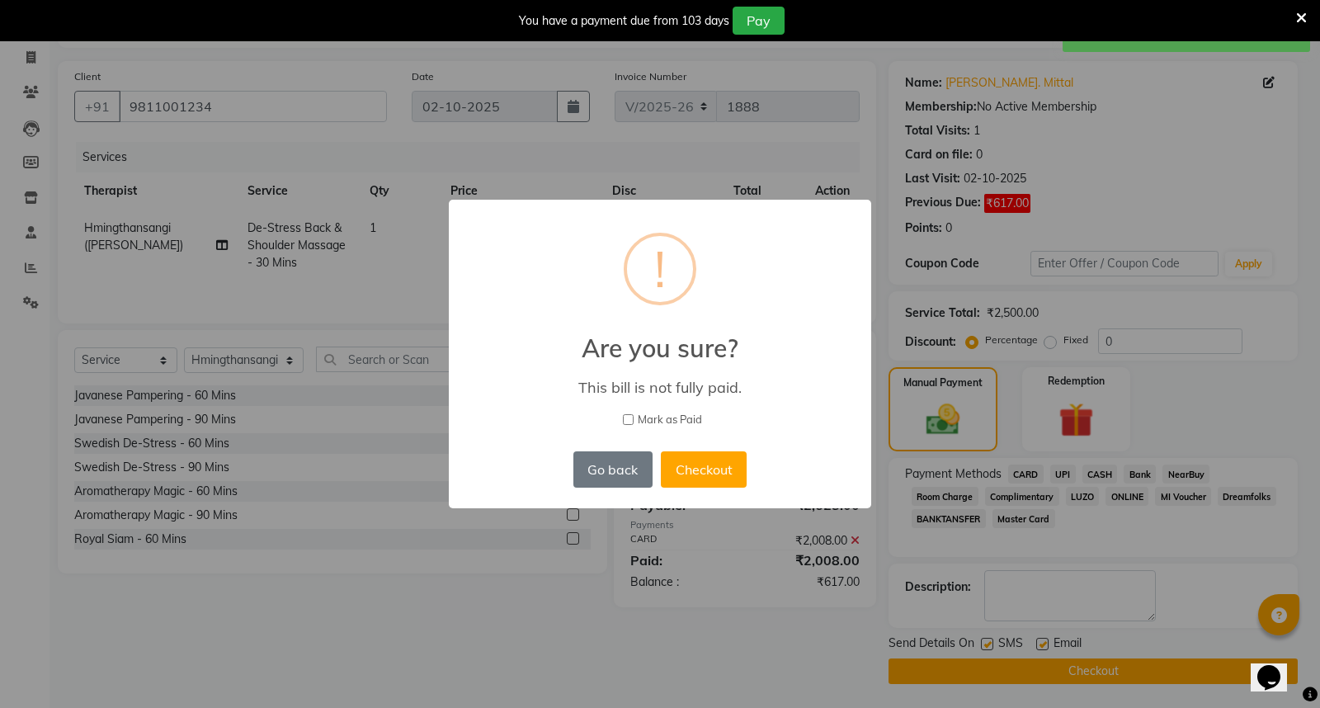
click at [628, 419] on input "Mark as Paid" at bounding box center [628, 419] width 11 height 11
checkbox input "true"
click at [708, 465] on button "Checkout" at bounding box center [704, 469] width 86 height 36
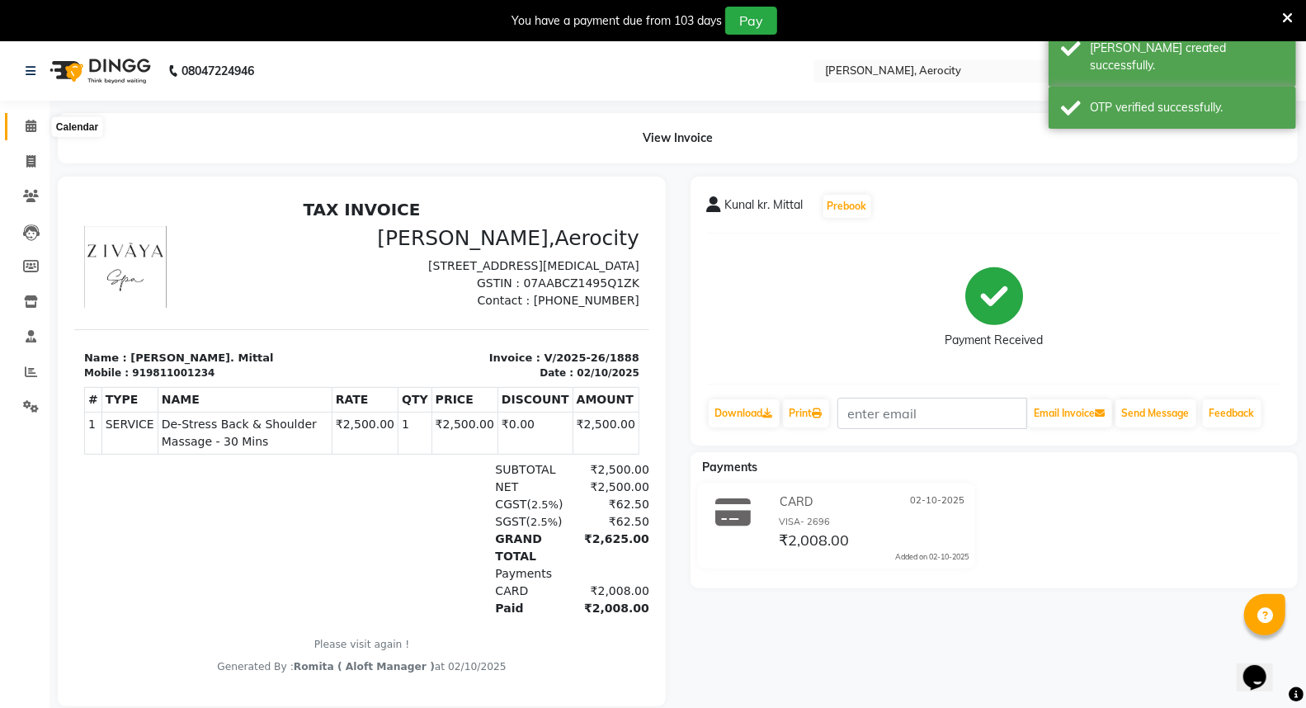
click at [31, 124] on icon at bounding box center [31, 126] width 11 height 12
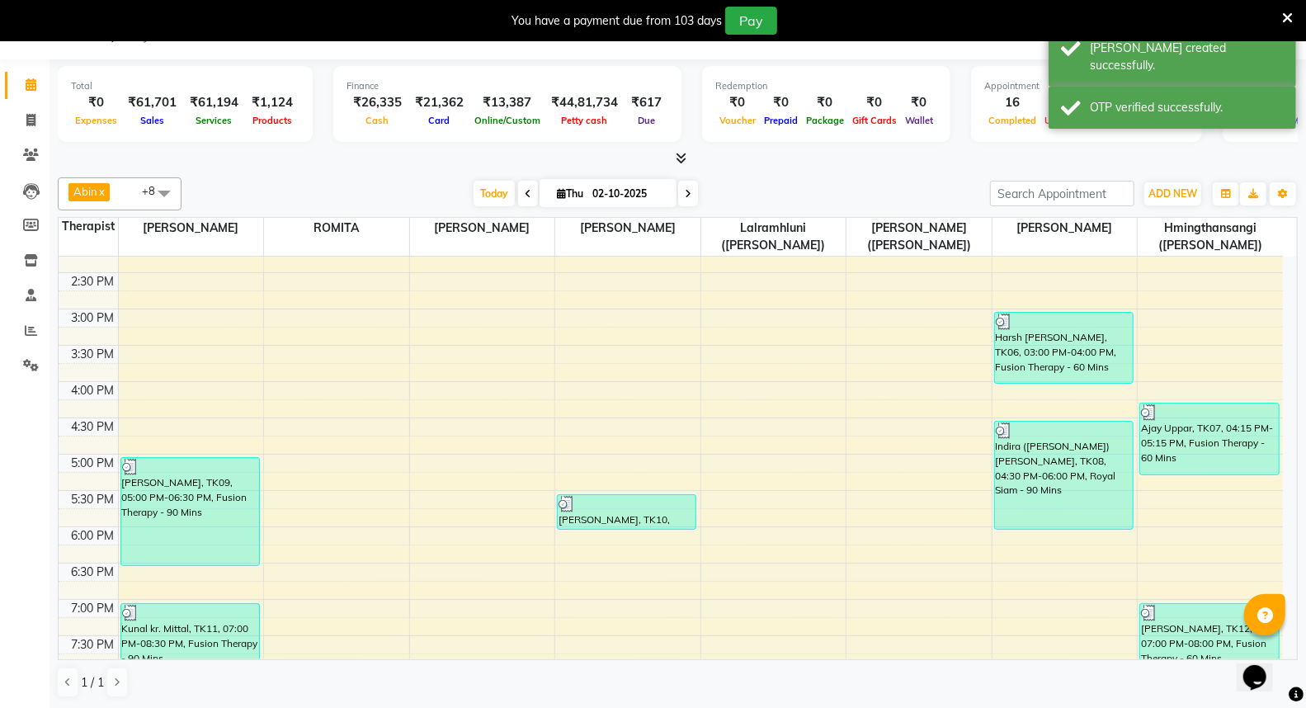
scroll to position [825, 0]
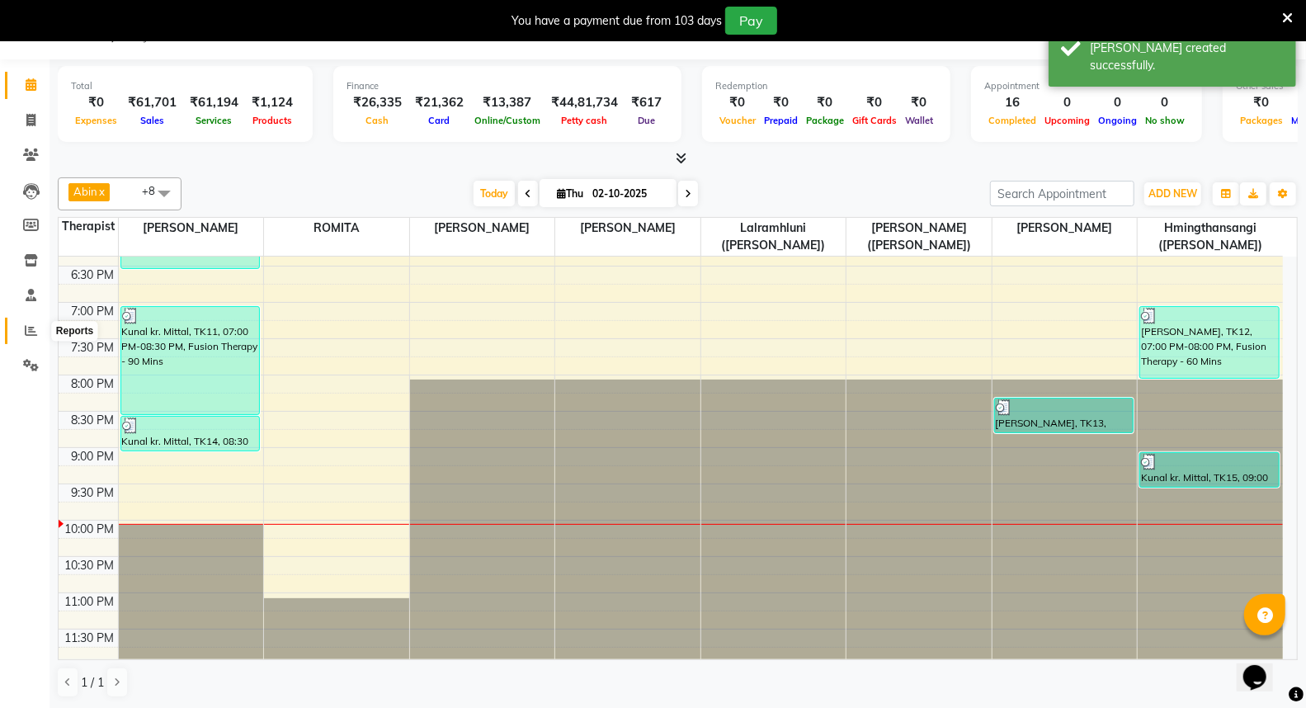
click at [31, 328] on icon at bounding box center [31, 330] width 12 height 12
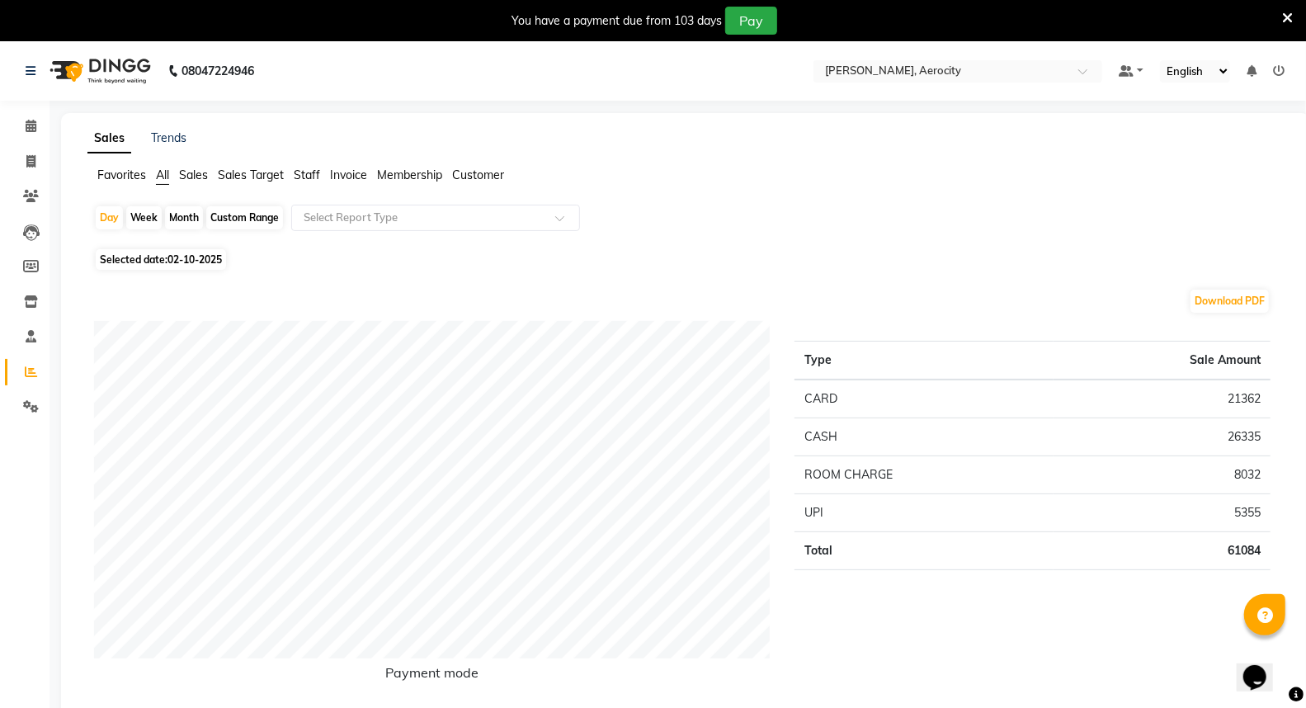
click at [306, 176] on span "Staff" at bounding box center [307, 175] width 26 height 15
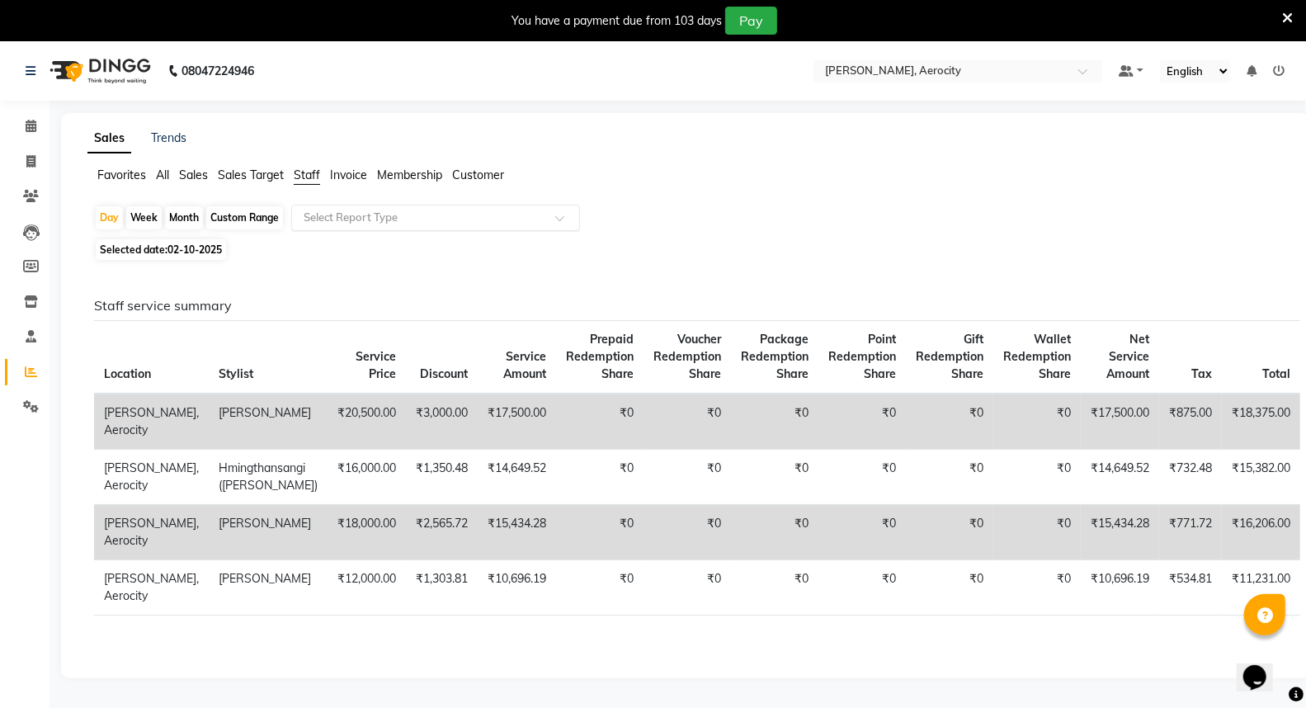
click at [337, 213] on input "text" at bounding box center [419, 218] width 238 height 17
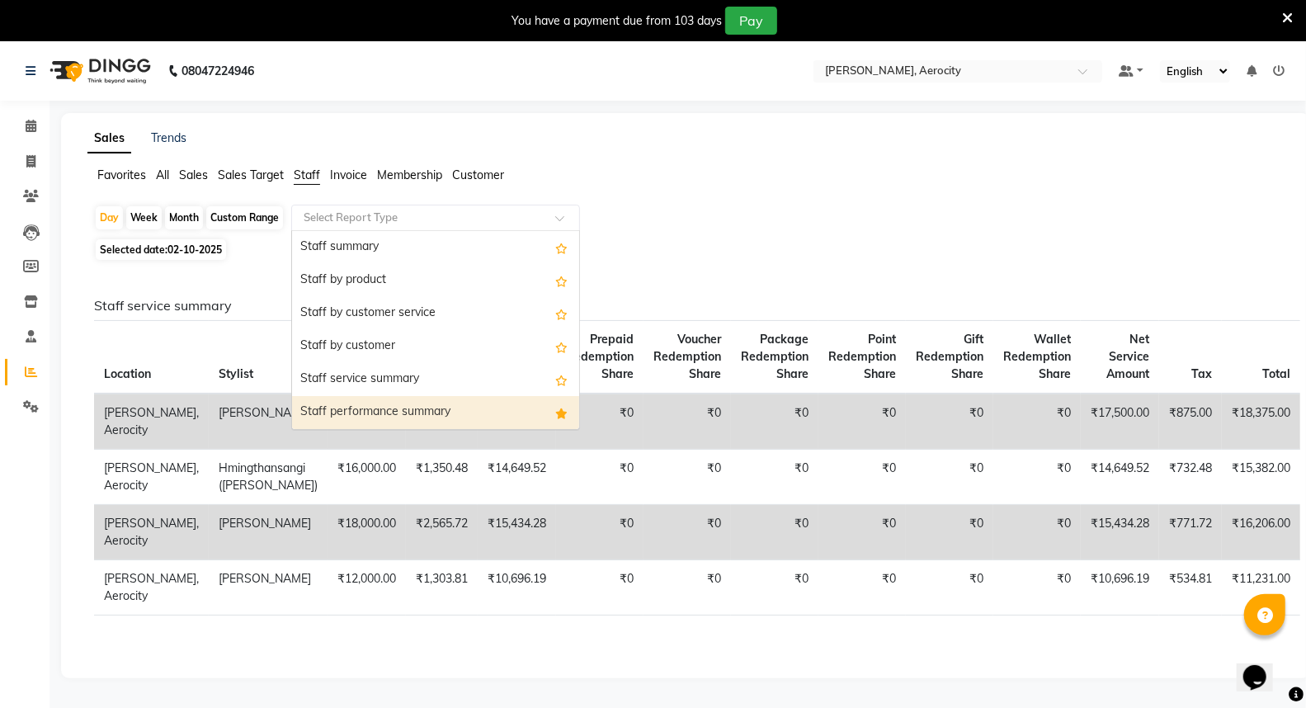
click at [342, 408] on div "Staff performance summary" at bounding box center [435, 412] width 287 height 33
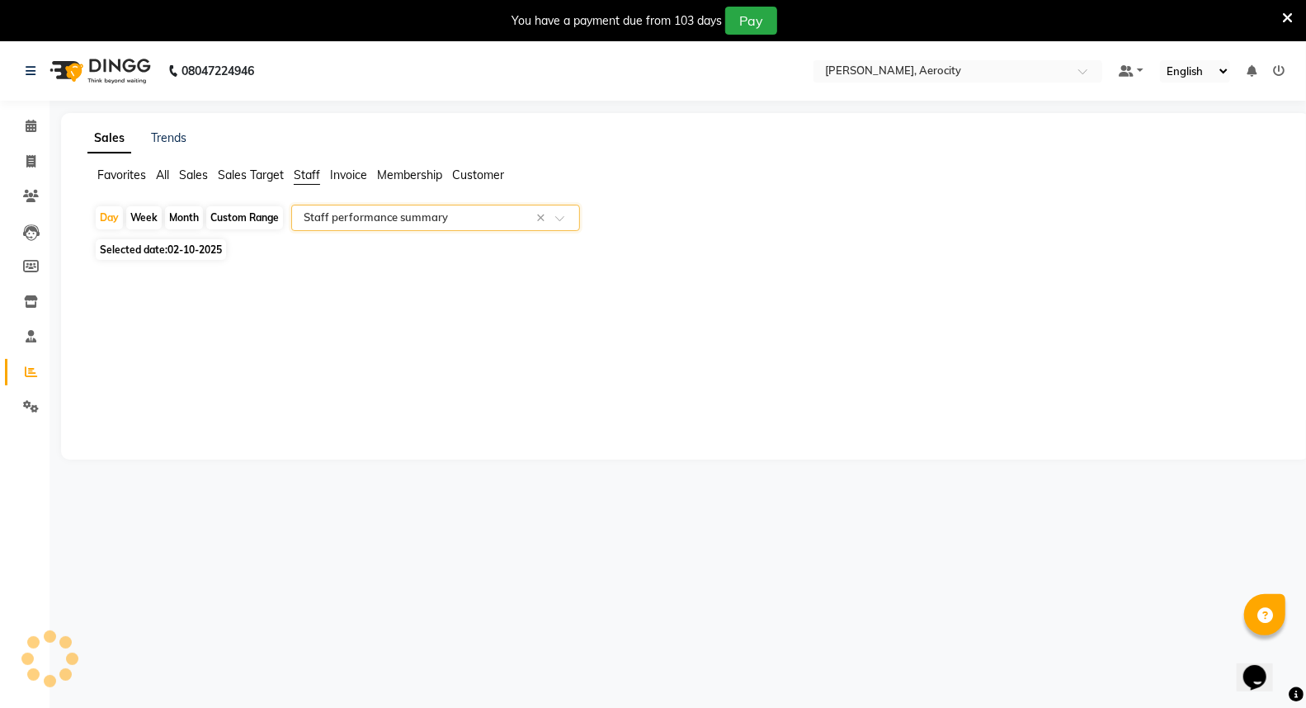
click at [187, 249] on span "02-10-2025" at bounding box center [195, 249] width 54 height 12
select select "10"
select select "2025"
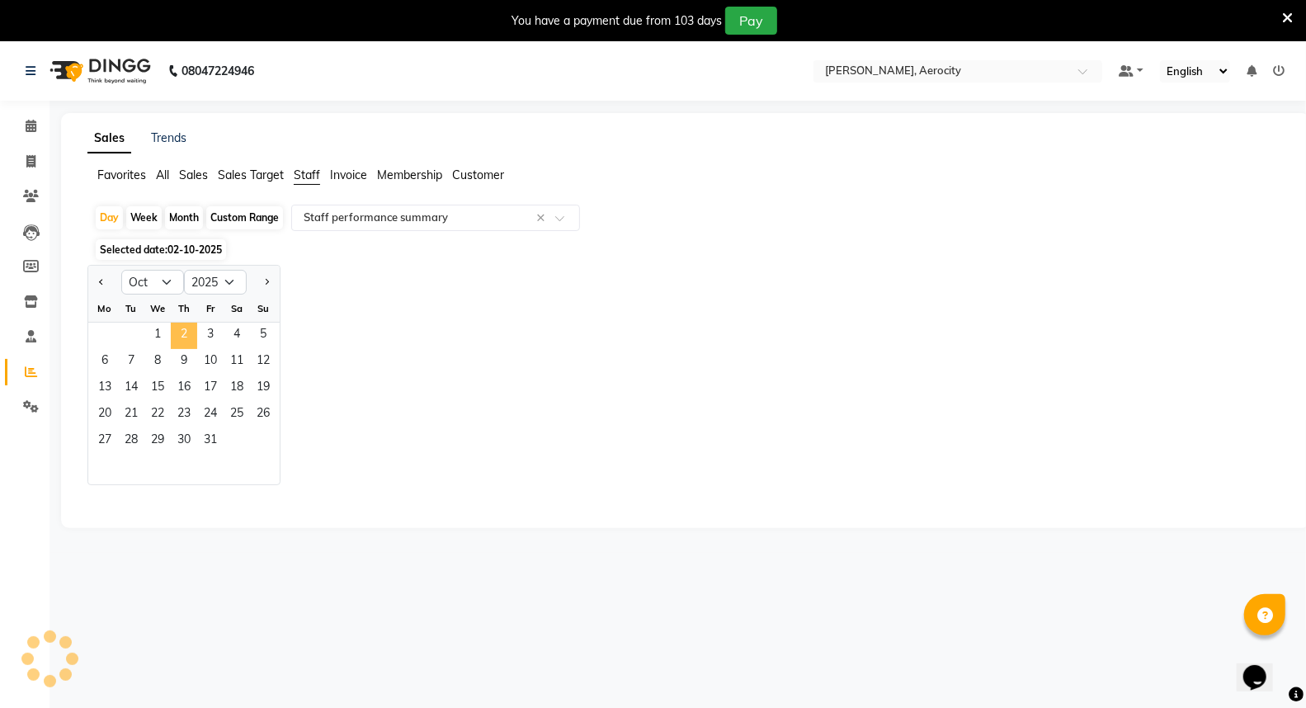
click at [186, 337] on span "2" at bounding box center [184, 336] width 26 height 26
select select "full_report"
select select "csv"
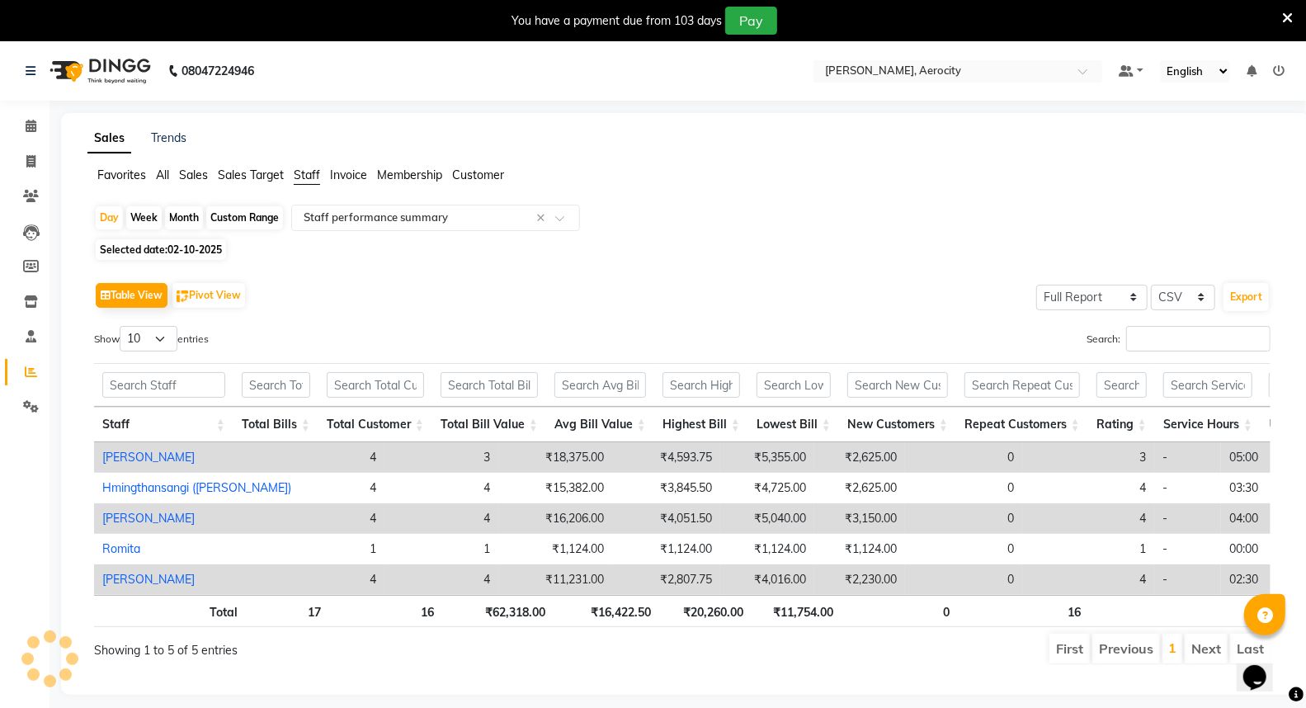
drag, startPoint x: 284, startPoint y: 568, endPoint x: 273, endPoint y: 613, distance: 46.6
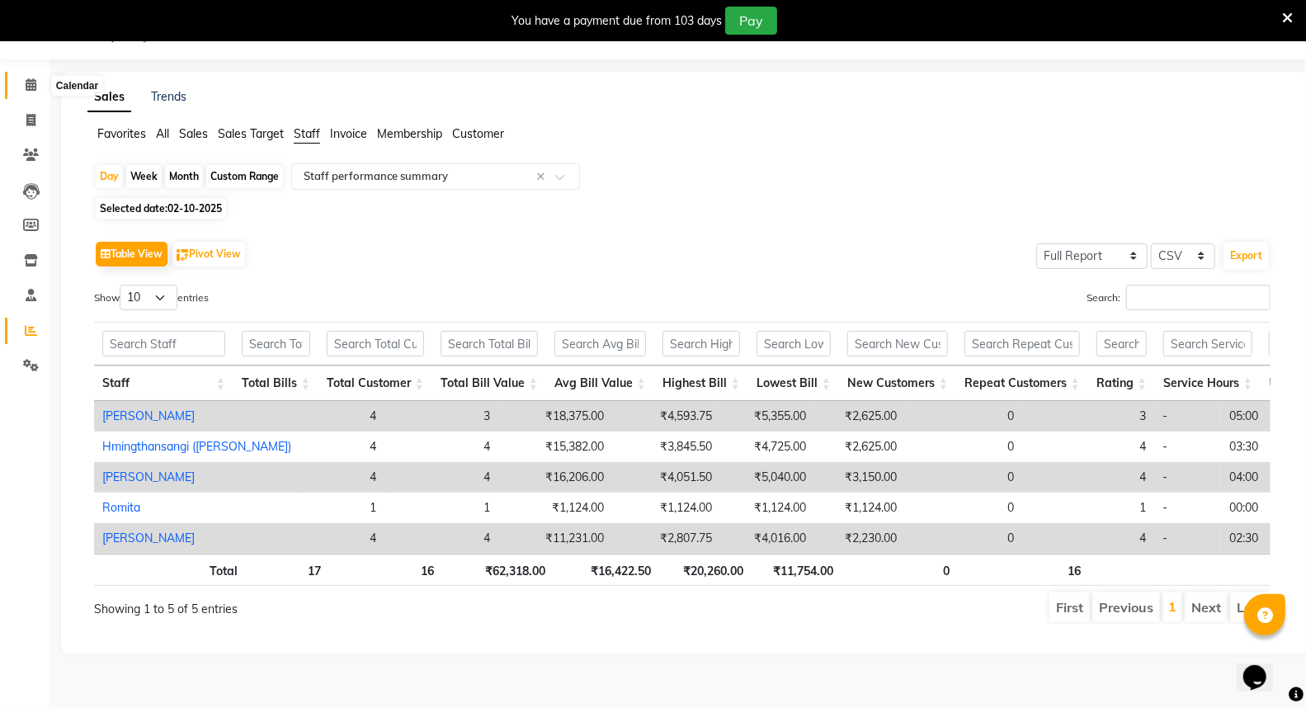
click at [28, 85] on icon at bounding box center [31, 84] width 11 height 12
